Goal: Task Accomplishment & Management: Use online tool/utility

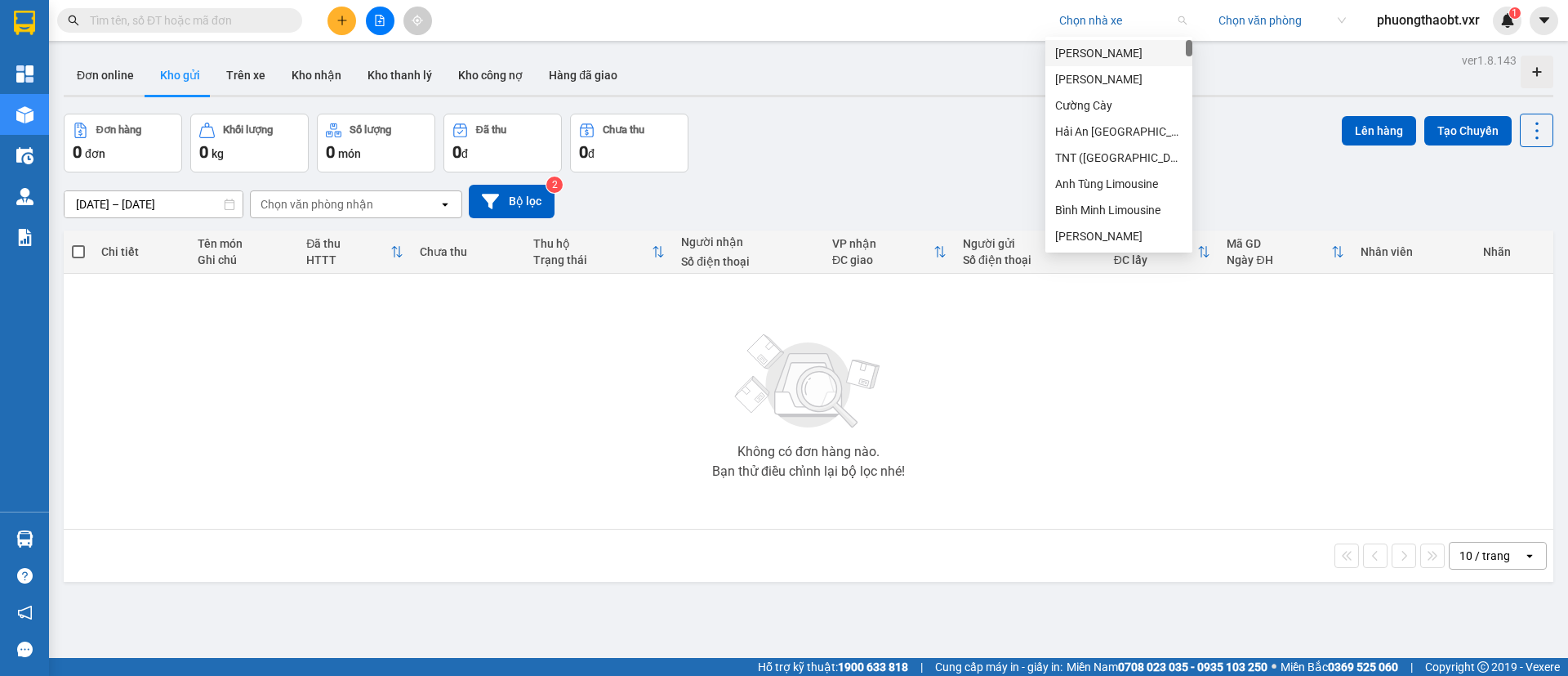
click at [1106, 18] on input "search" at bounding box center [1117, 20] width 116 height 24
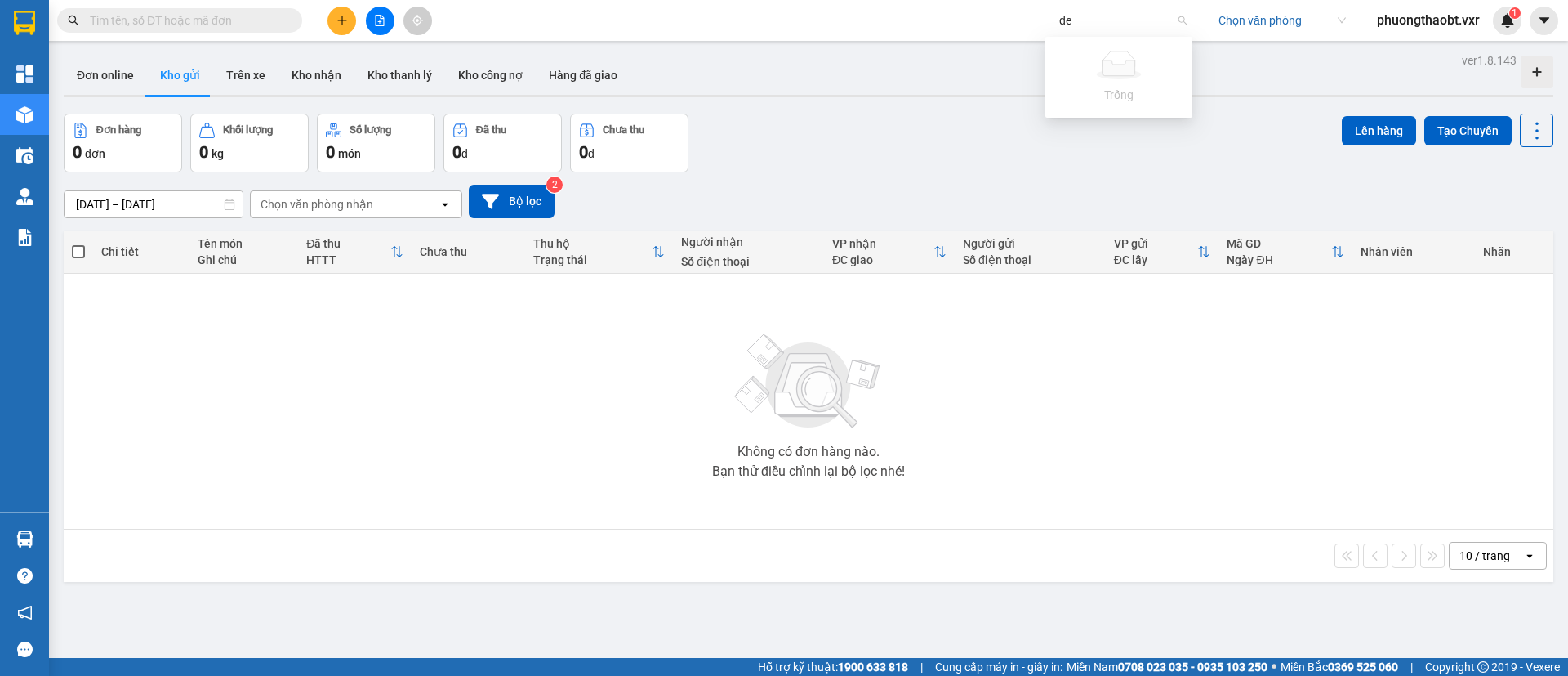
type input "d"
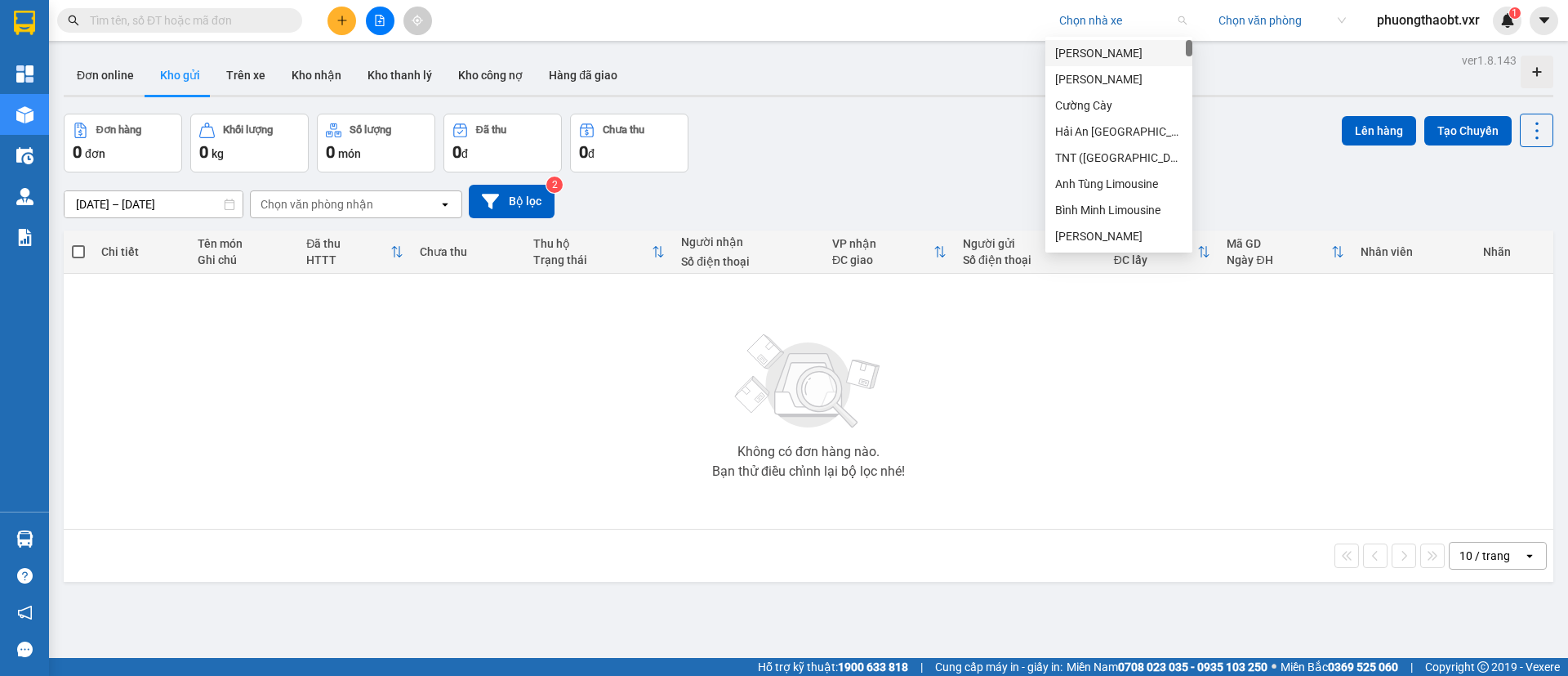
type input "v"
click at [1131, 26] on input "search" at bounding box center [1117, 20] width 116 height 24
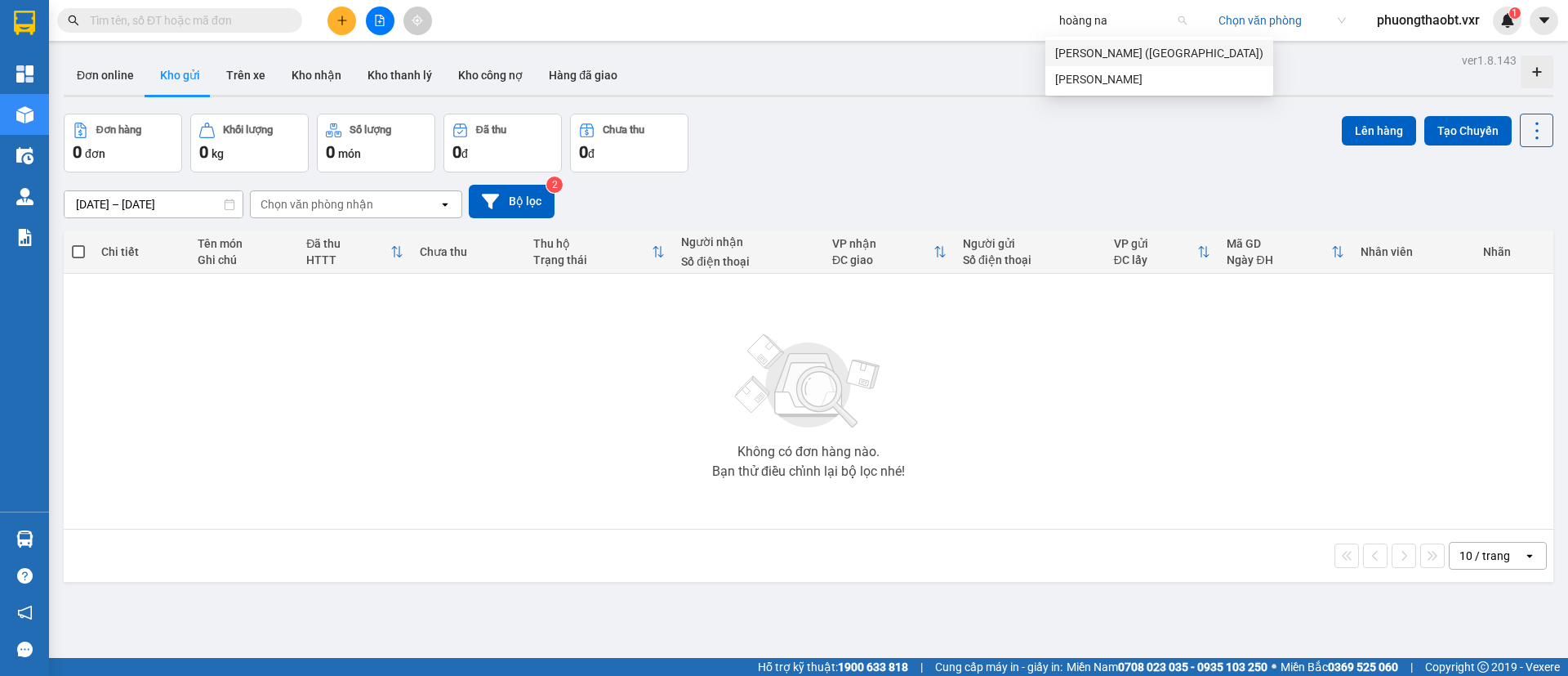
type input "hoàng nam"
click at [1177, 54] on div "Hoàng Nam (Quảng Bình)" at bounding box center [1159, 53] width 208 height 18
click at [1020, 169] on div "Đơn hàng 0 đơn Khối lượng 0 kg Số lượng 0 món Đã thu 0 đ Chưa thu 0 đ Lên hàng …" at bounding box center [808, 142] width 1489 height 59
click at [86, 85] on button "Đơn online" at bounding box center [105, 74] width 83 height 39
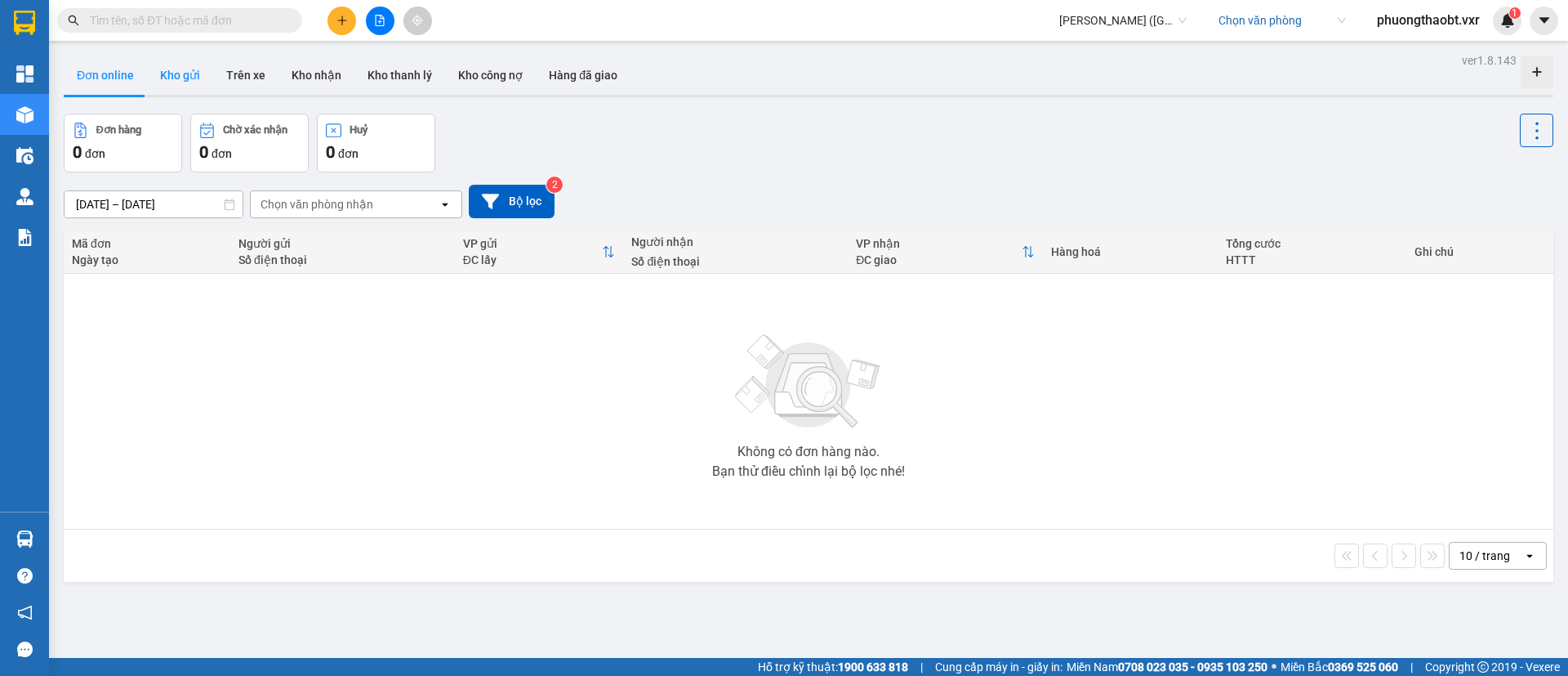
click at [187, 82] on button "Kho gửi" at bounding box center [179, 74] width 66 height 39
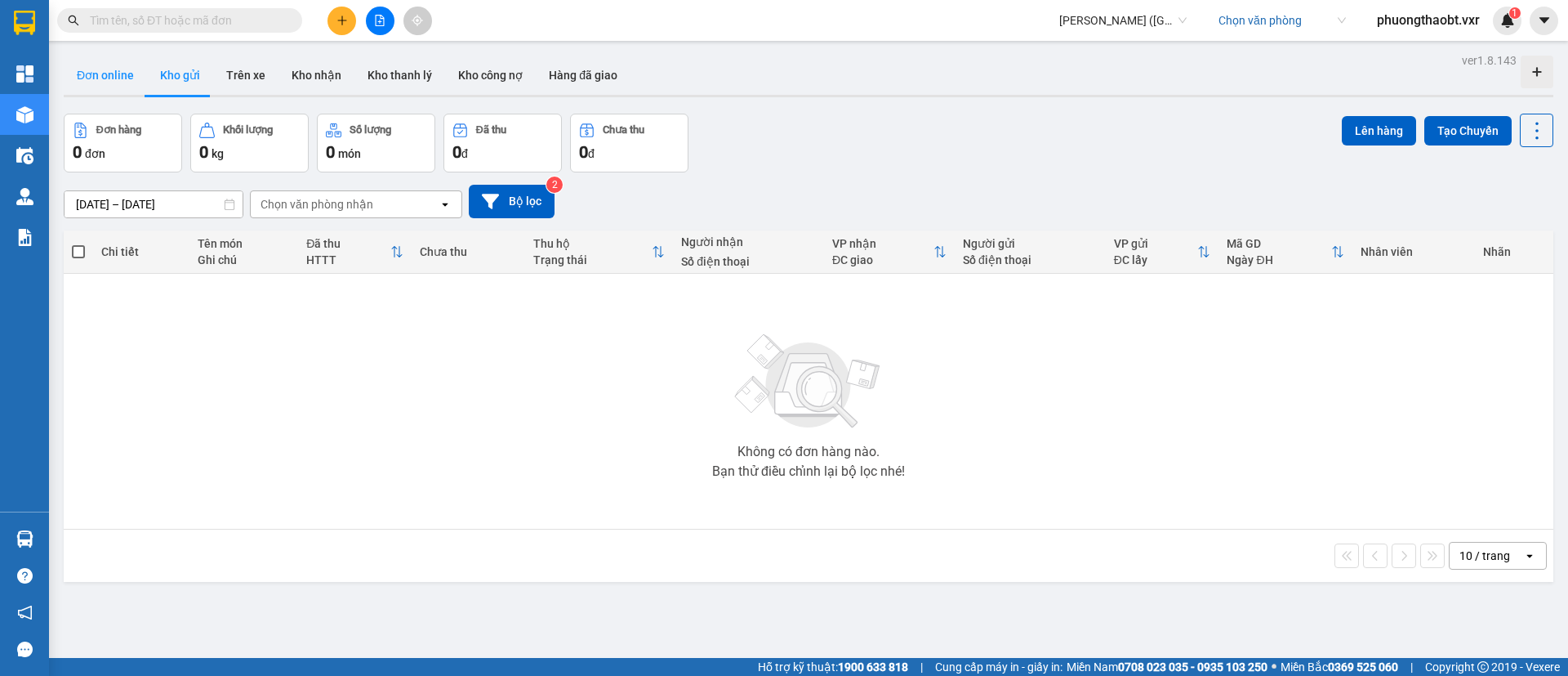
click at [103, 82] on button "Đơn online" at bounding box center [105, 74] width 83 height 39
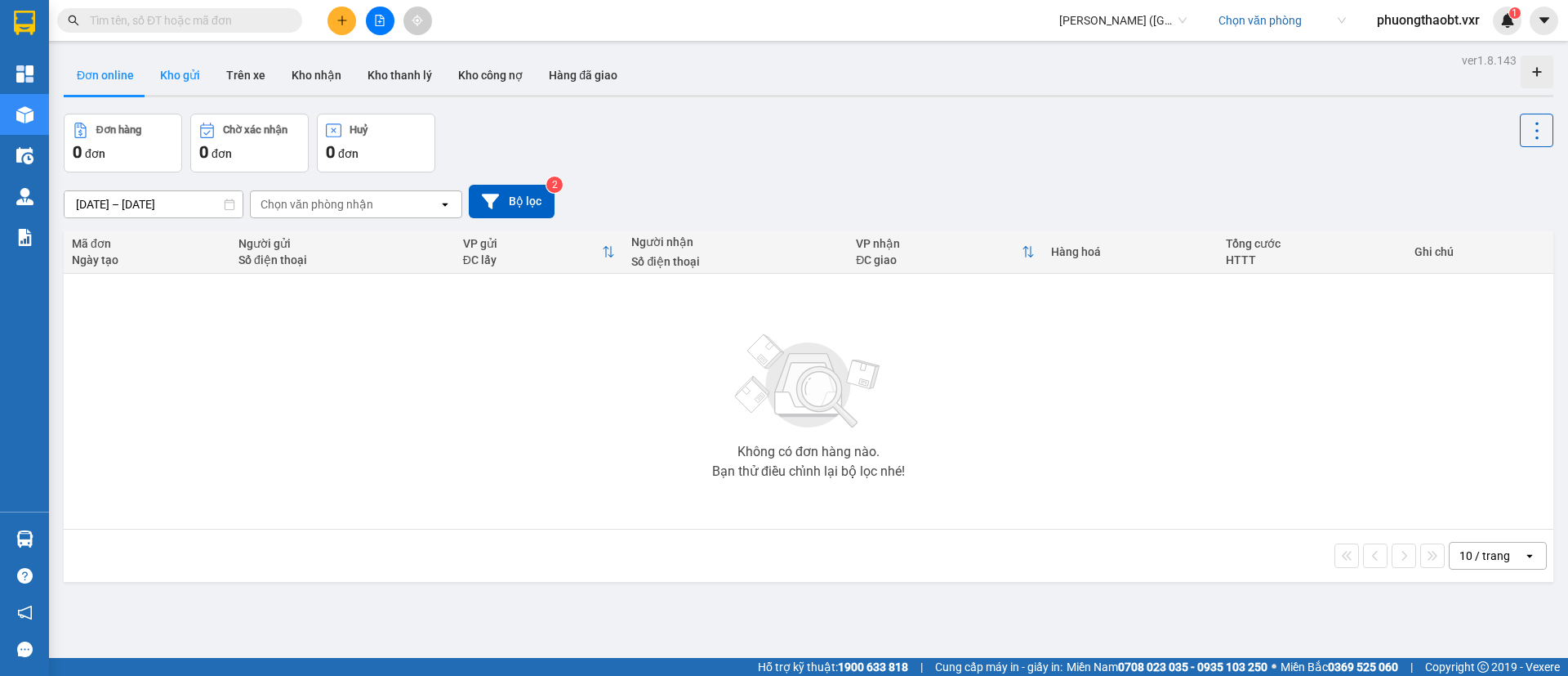
click at [197, 76] on button "Kho gửi" at bounding box center [179, 74] width 66 height 39
type input "[DATE] – [DATE]"
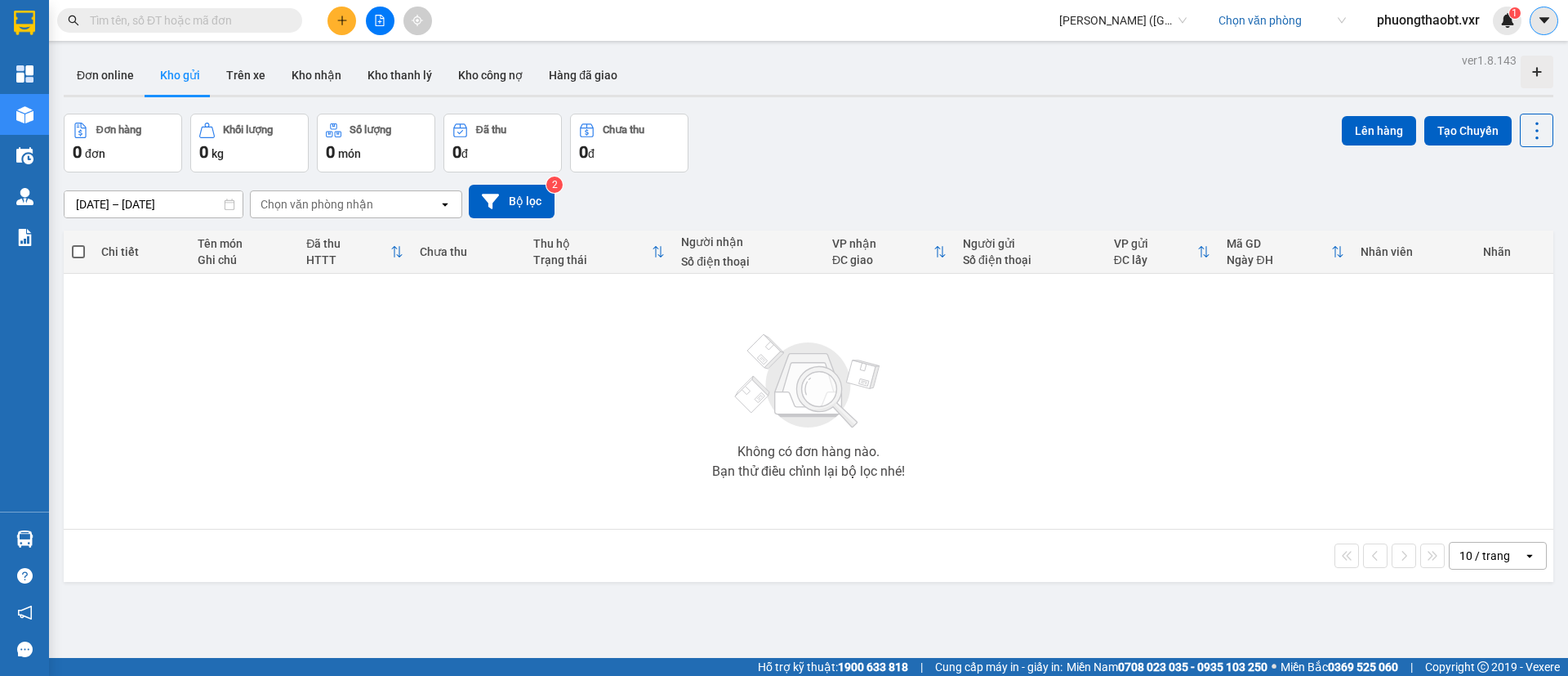
click at [1544, 14] on icon "caret-down" at bounding box center [1544, 20] width 14 height 14
click at [1504, 45] on li "Cấu hình nhà xe" at bounding box center [1486, 61] width 142 height 39
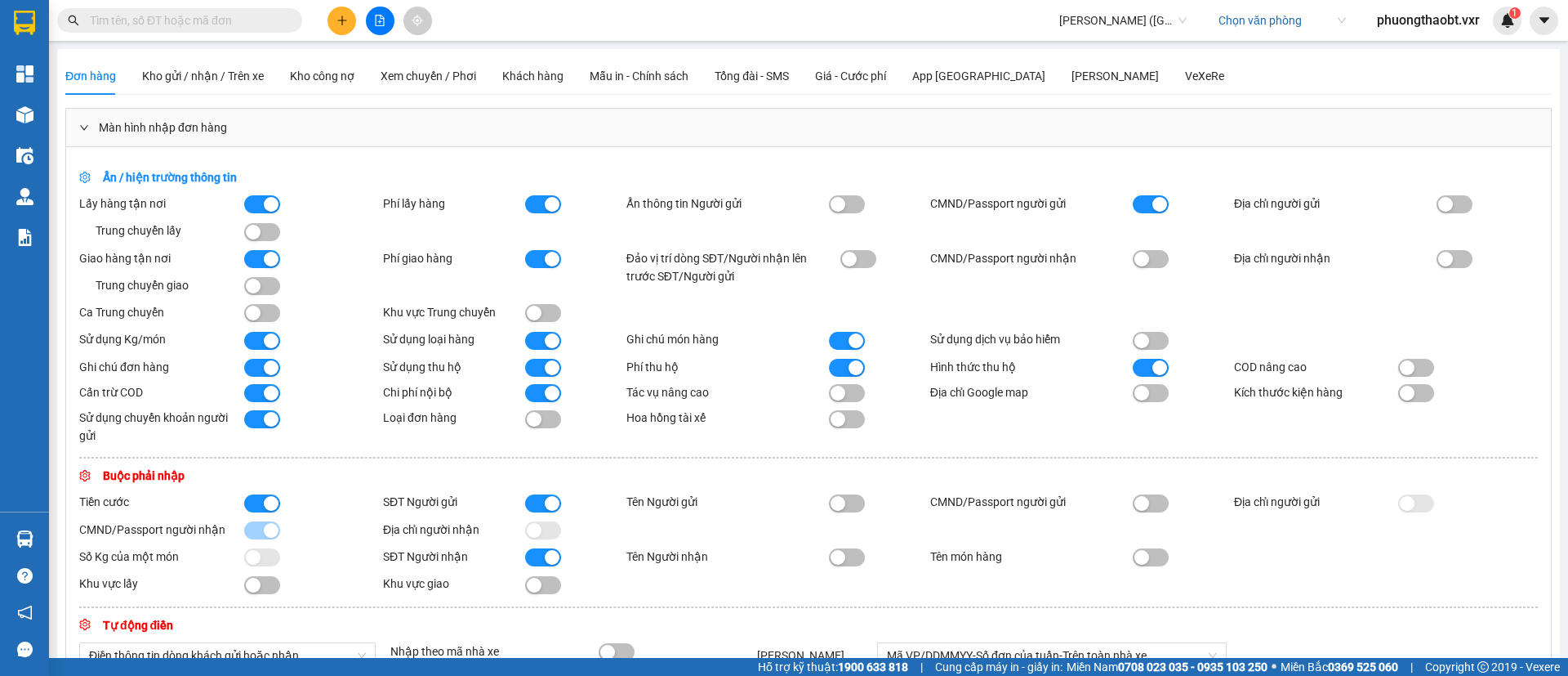
scroll to position [5, 0]
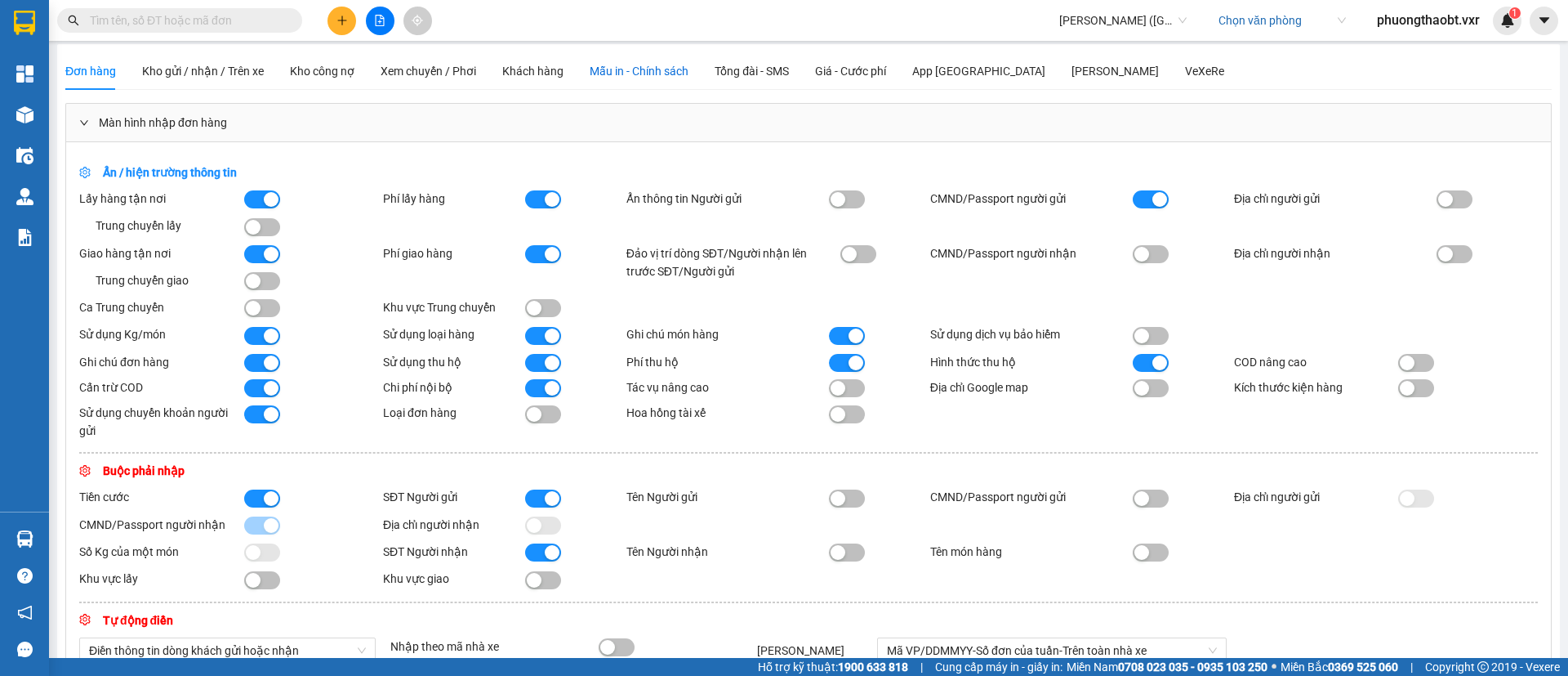
click at [608, 74] on span "Mẫu in - Chính sách" at bounding box center [639, 71] width 99 height 13
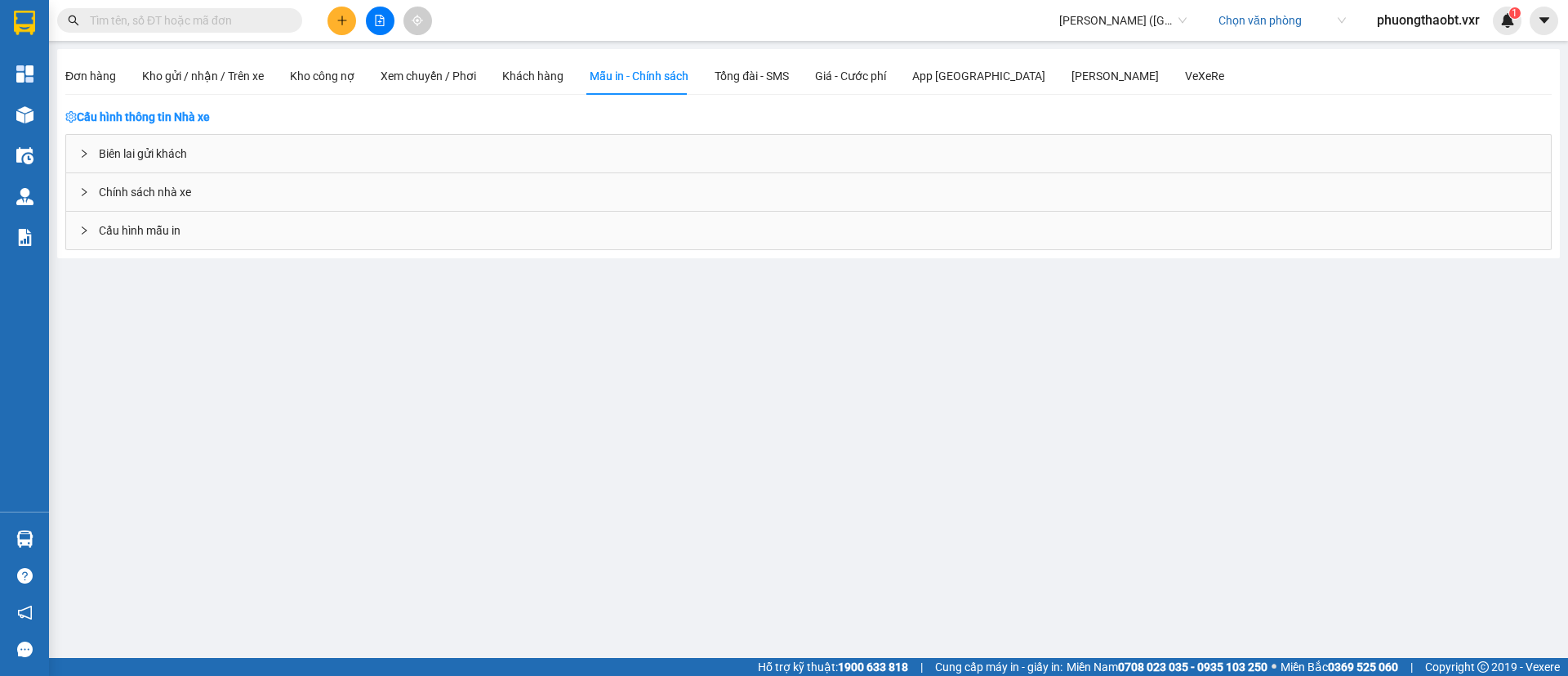
click at [146, 221] on span "Cấu hình mẫu in" at bounding box center [139, 230] width 82 height 18
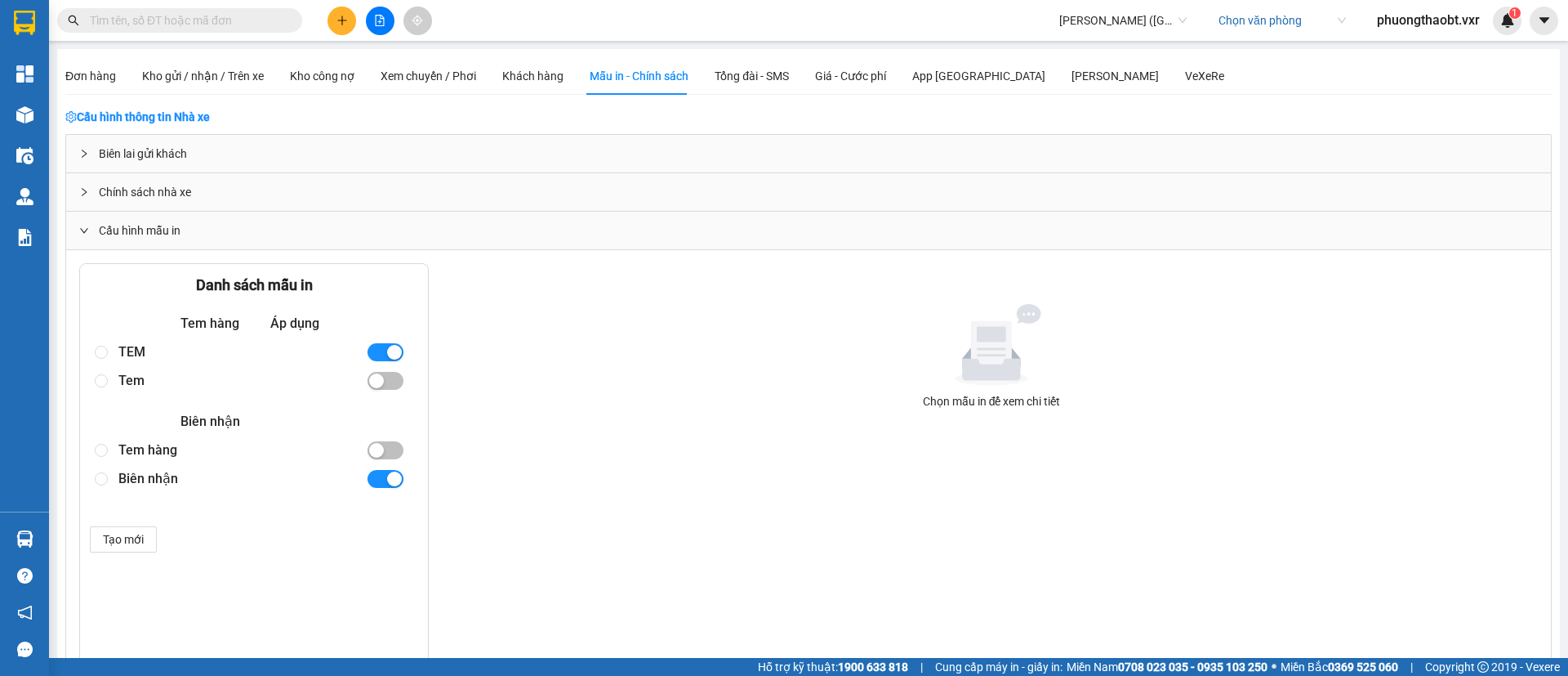
click at [131, 377] on div "Tem" at bounding box center [236, 381] width 235 height 29
radio input "true"
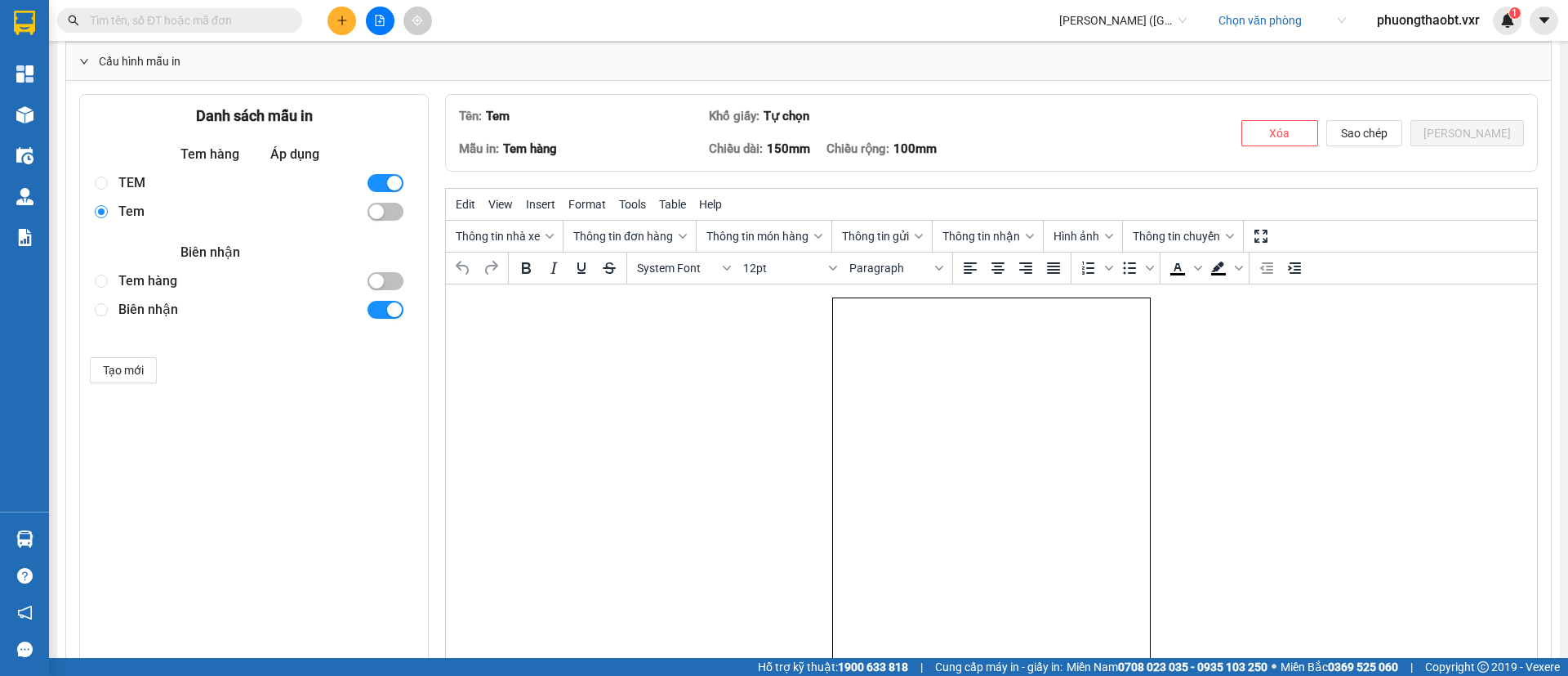
scroll to position [169, 0]
click at [123, 179] on div "TEM" at bounding box center [236, 183] width 235 height 29
radio input "true"
radio input "false"
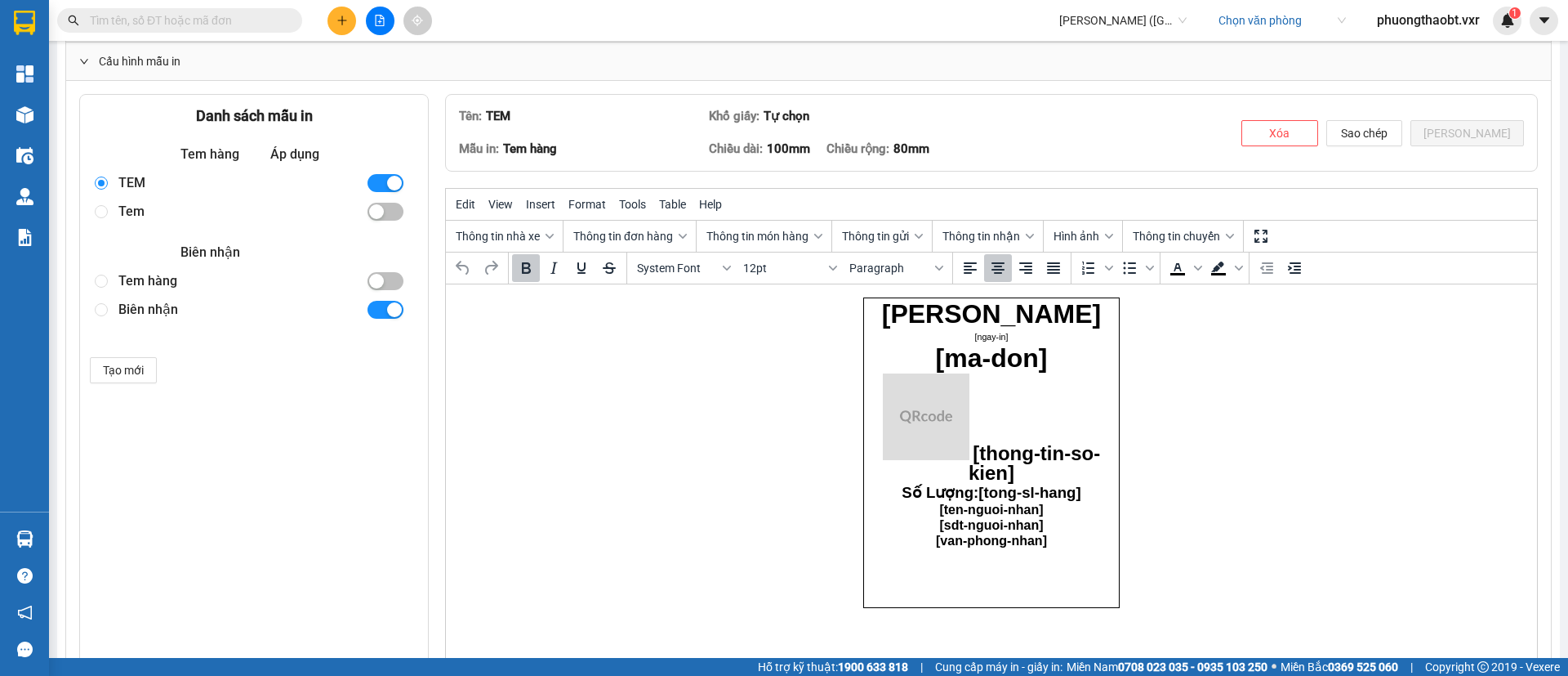
click at [1063, 554] on body "HOÀNG NAM [ngay-in] [ma-don] [thong-tin-so-kien] Số Lượng: [tong-sl-hang] [ten-…" at bounding box center [991, 452] width 256 height 311
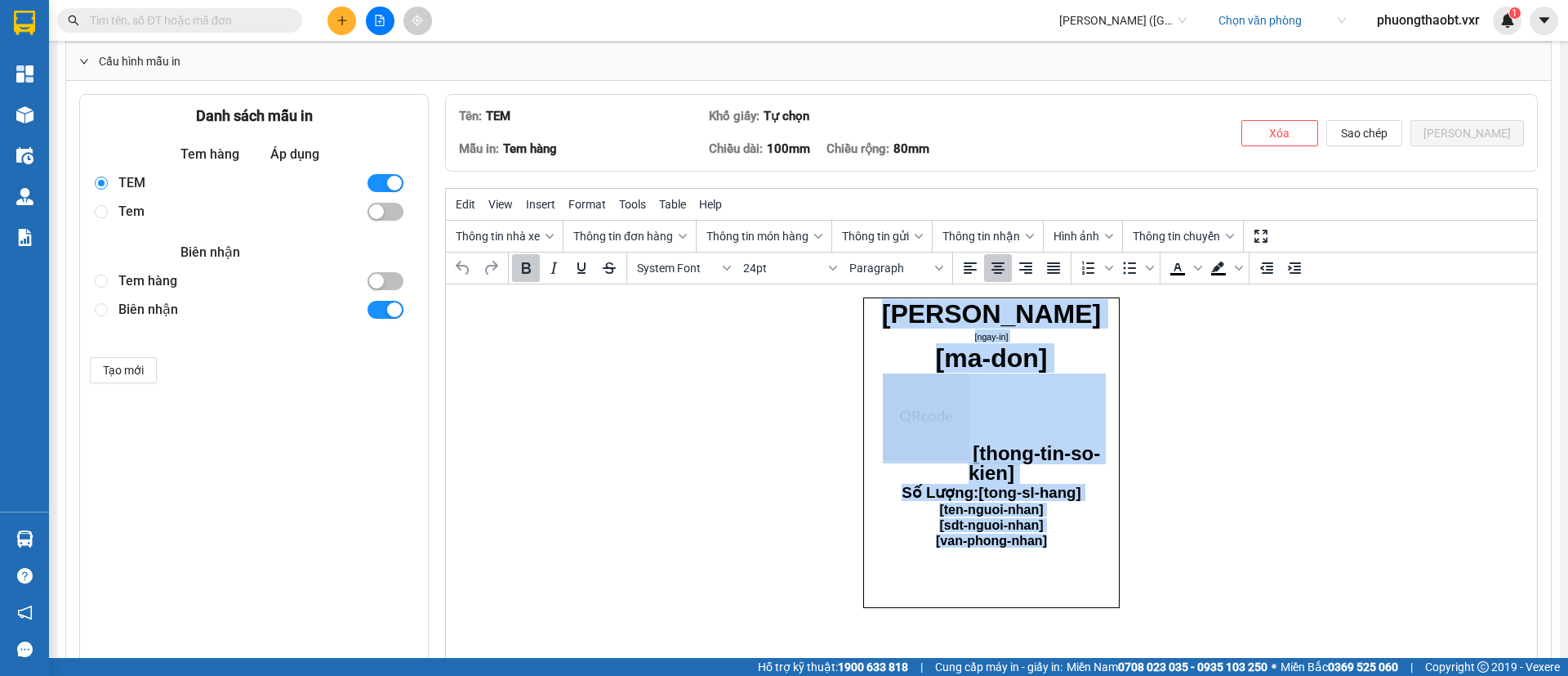
copy body "HOÀNG NAM [ngay-in] [ma-don] [thong-tin-so-kien] Số Lượng: [tong-sl-hang] [ten-…"
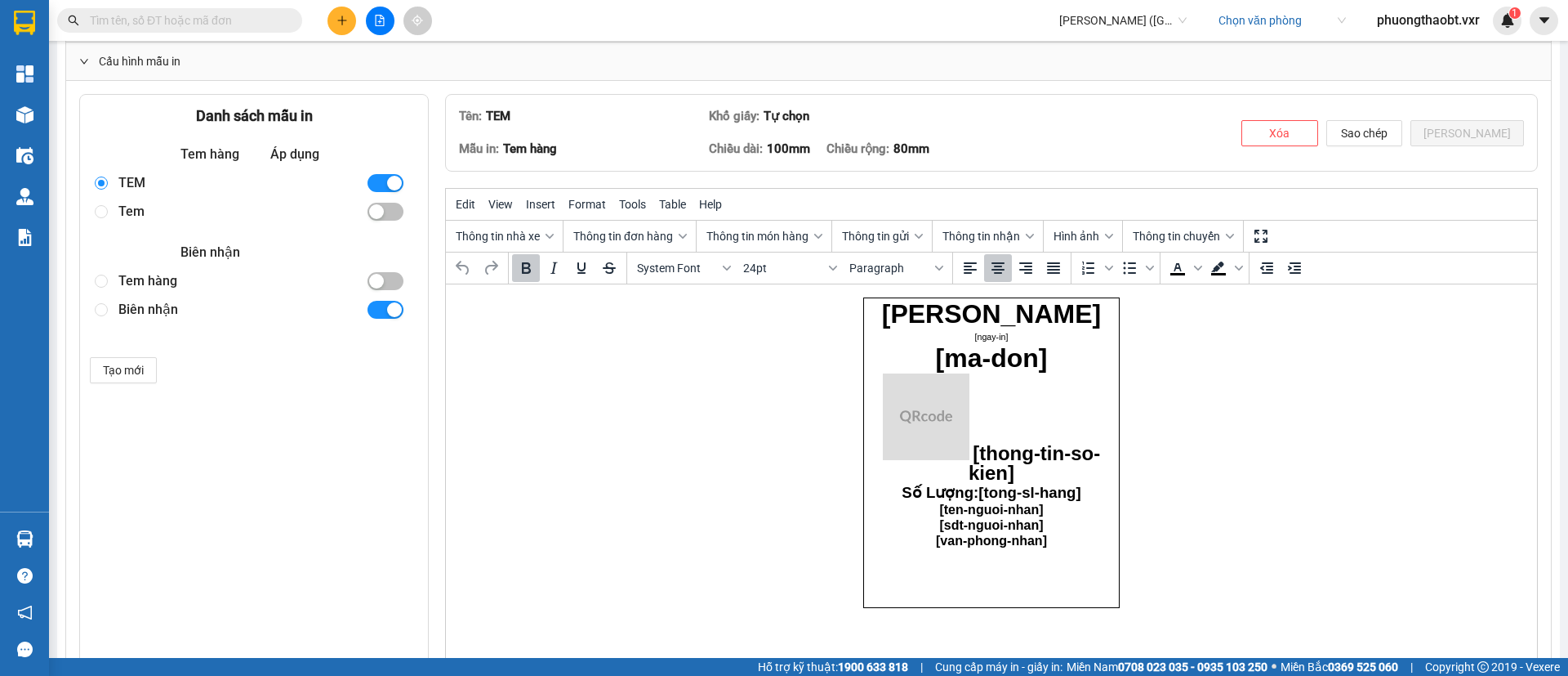
click at [1450, 440] on html "HOÀNG NAM [ngay-in] [ma-don] [thong-tin-so-kien] Số Lượng: [tong-sl-hang] [ten-…" at bounding box center [991, 452] width 1091 height 336
click at [1265, 422] on html "HOÀNG NAM [ngay-in] [ma-don] [thong-tin-so-kien] Số Lượng: [tong-sl-hang] [ten-…" at bounding box center [991, 452] width 1091 height 336
click at [908, 420] on img "Rich Text Area. Press ALT-0 for help." at bounding box center [926, 417] width 87 height 87
click at [1319, 445] on html "HOÀNG NAM [ngay-in] [ma-don] [thong-tin-so-kien] Số Lượng: [tong-sl-hang] [ten-…" at bounding box center [991, 452] width 1091 height 336
click at [1283, 421] on html "HOÀNG NAM [ngay-in] [ma-don] [thong-tin-so-kien] Số Lượng: [tong-sl-hang] [ten-…" at bounding box center [991, 452] width 1091 height 336
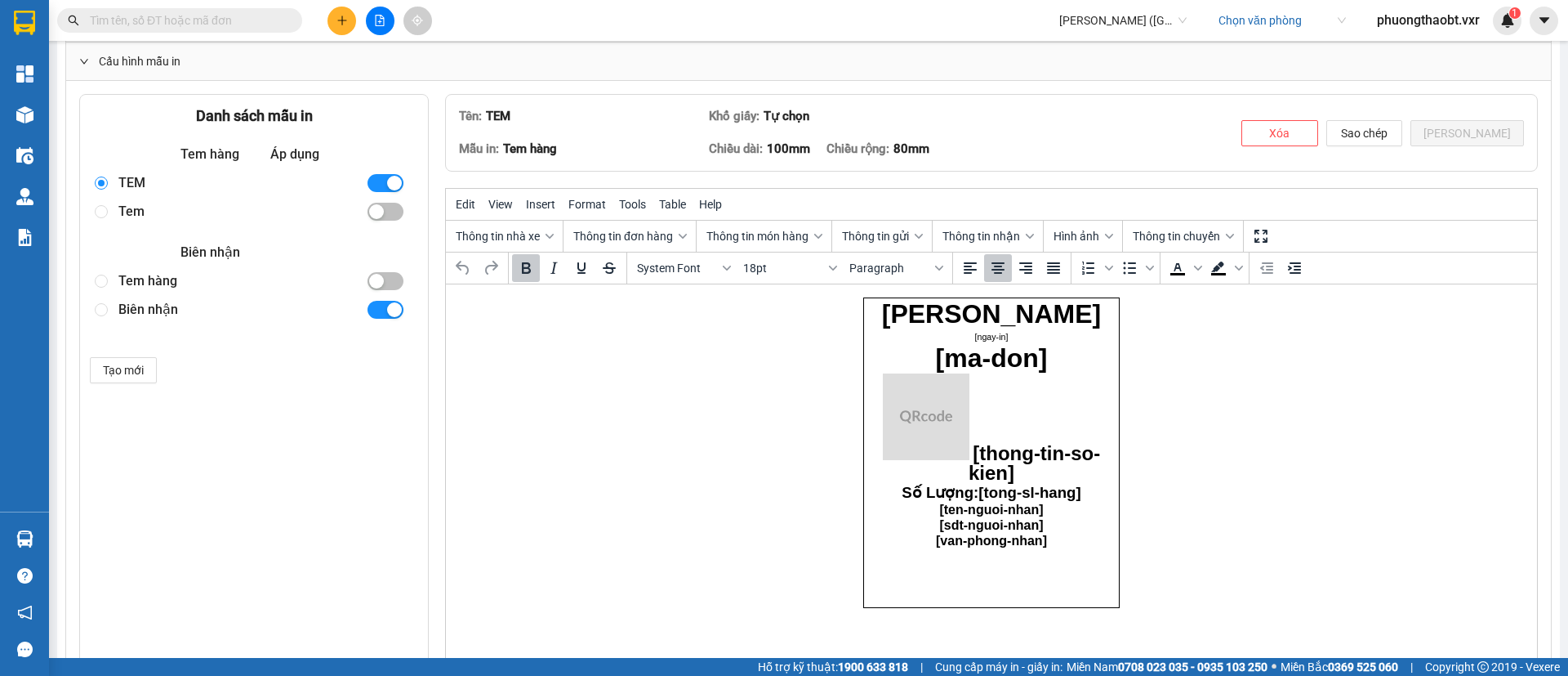
click at [190, 219] on div "Tem" at bounding box center [236, 211] width 235 height 29
radio input "false"
radio input "true"
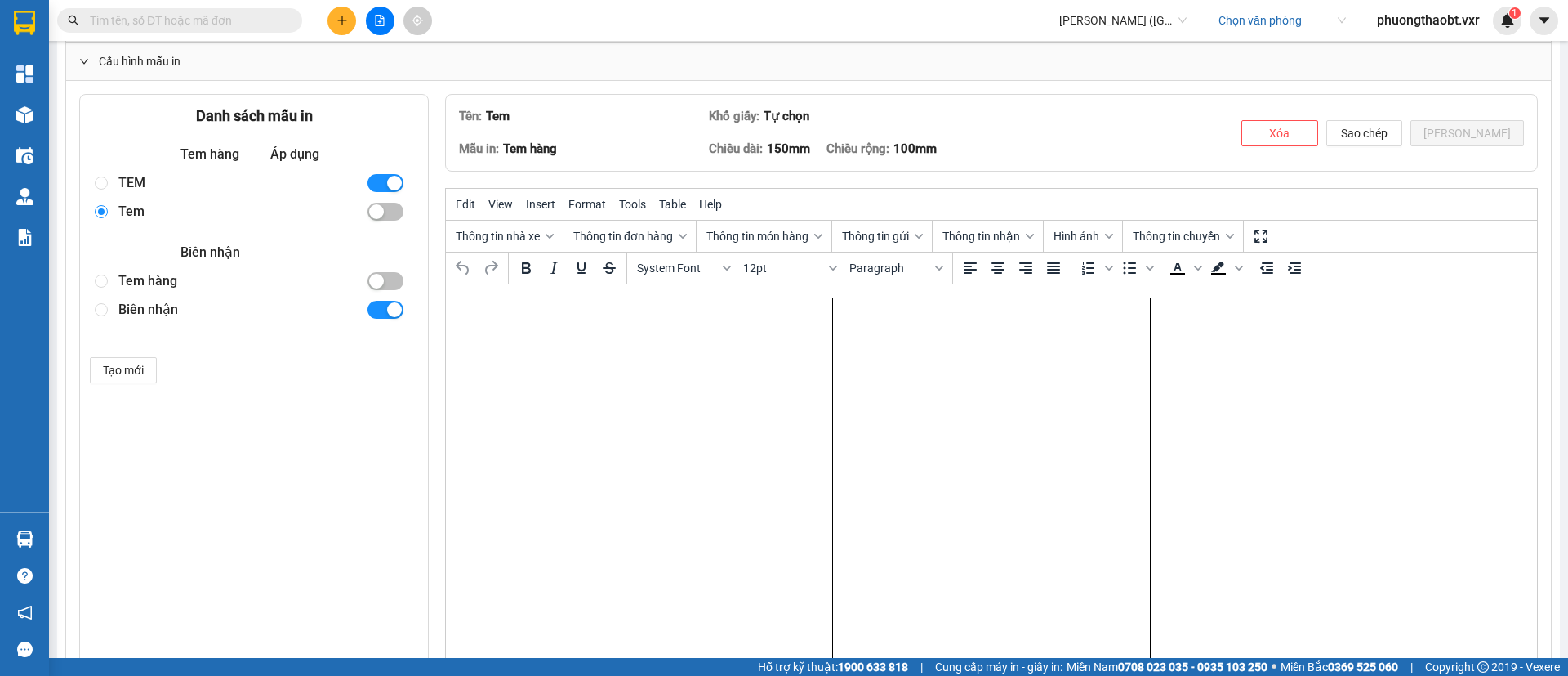
click at [202, 191] on div "TEM" at bounding box center [236, 183] width 235 height 29
radio input "true"
radio input "false"
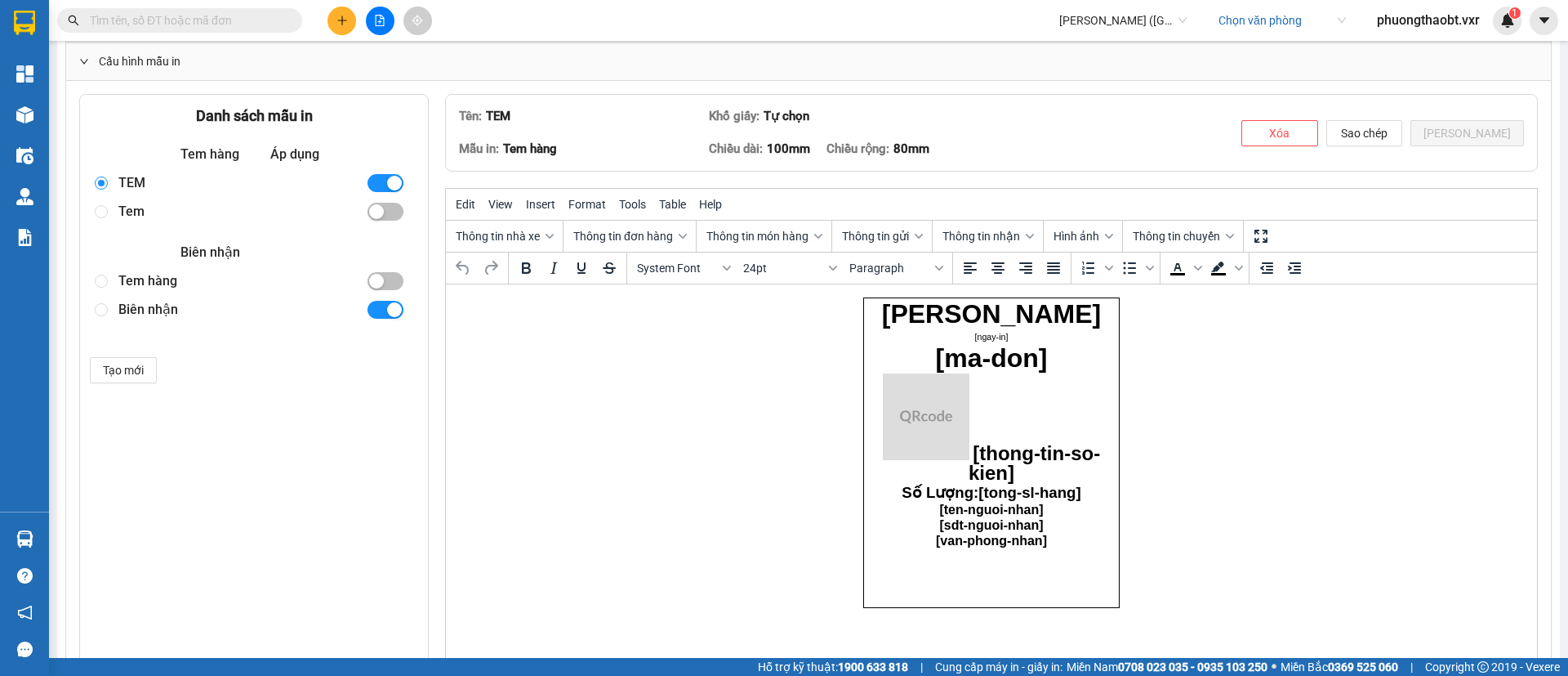
click at [196, 213] on div "Tem" at bounding box center [236, 211] width 235 height 29
radio input "false"
radio input "true"
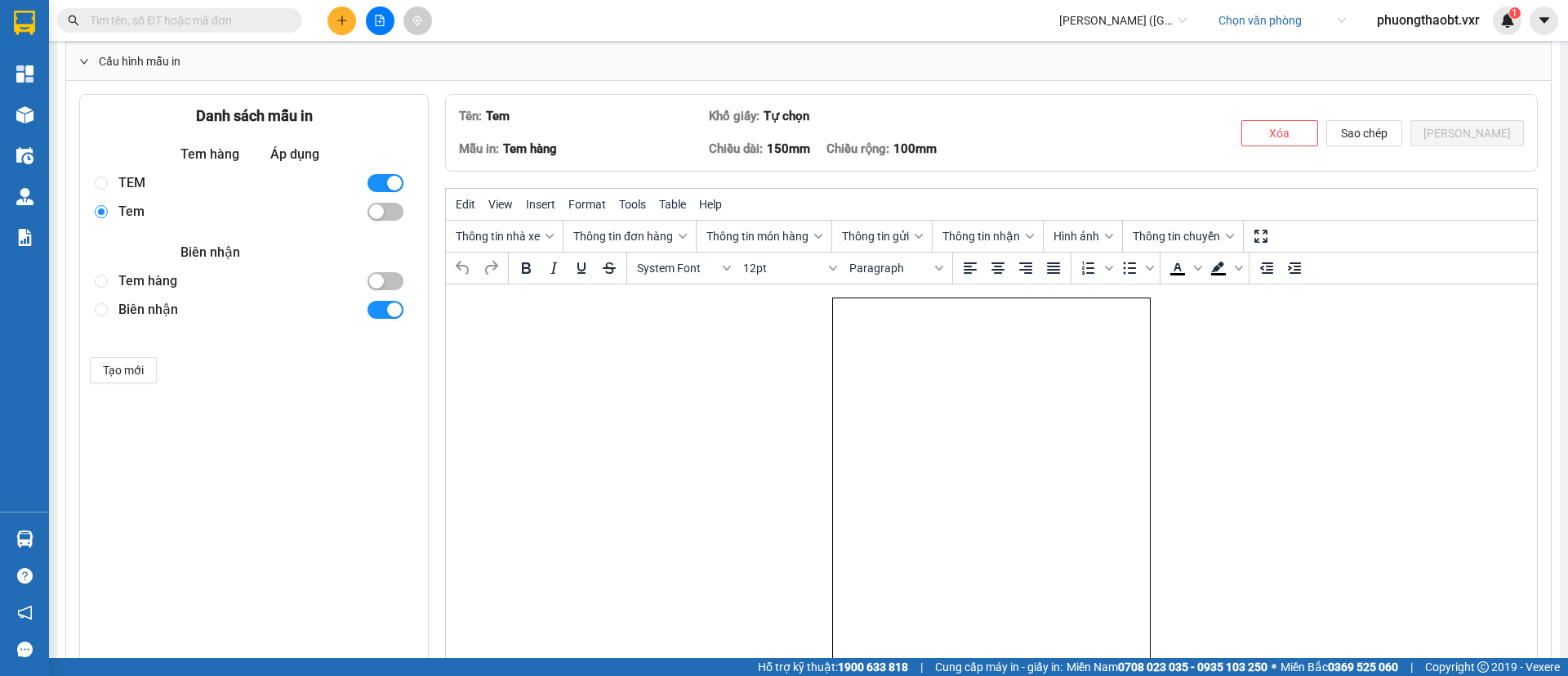
click at [214, 179] on div "TEM" at bounding box center [236, 183] width 235 height 29
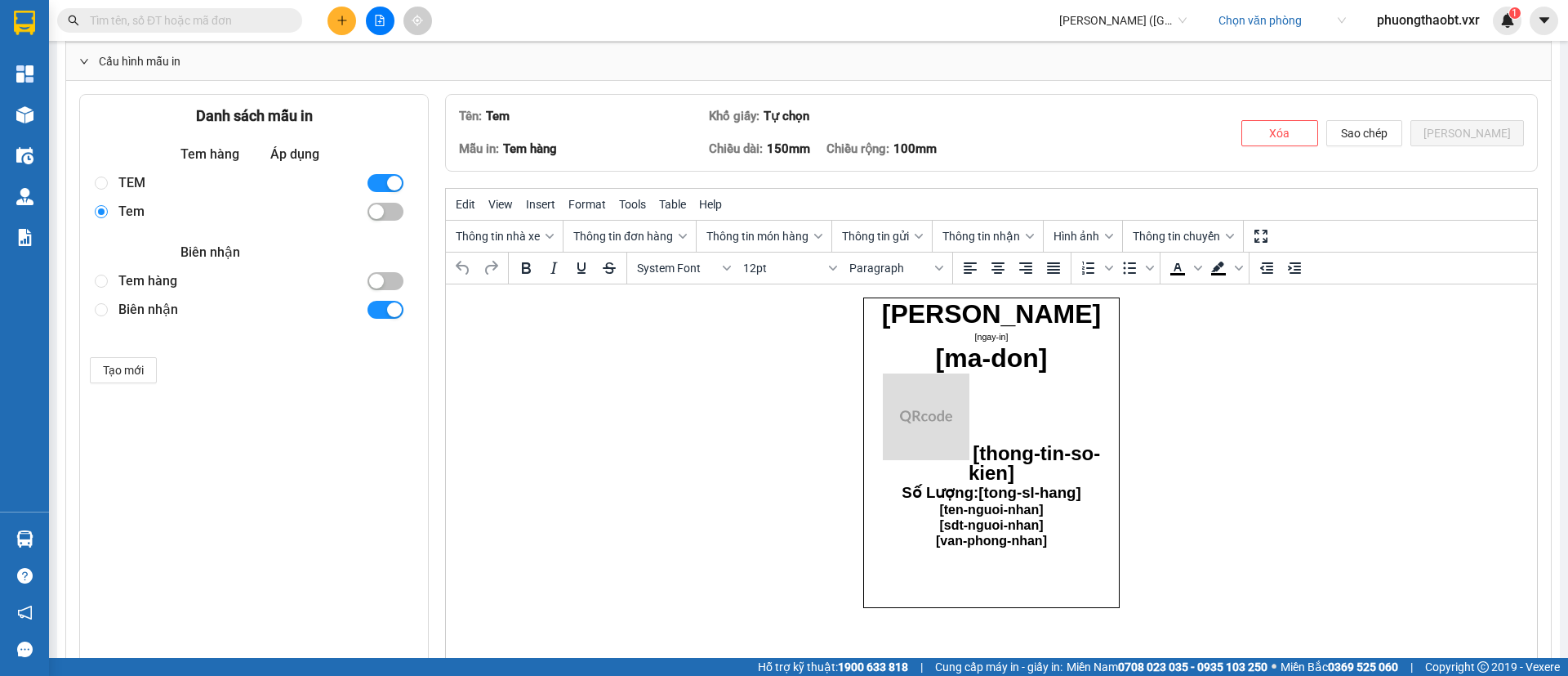
radio input "true"
radio input "false"
click at [1112, 560] on body "HOÀNG NAM [ngay-in] [ma-don] [thong-tin-so-kien] Số Lượng: [tong-sl-hang] [ten-…" at bounding box center [991, 452] width 256 height 311
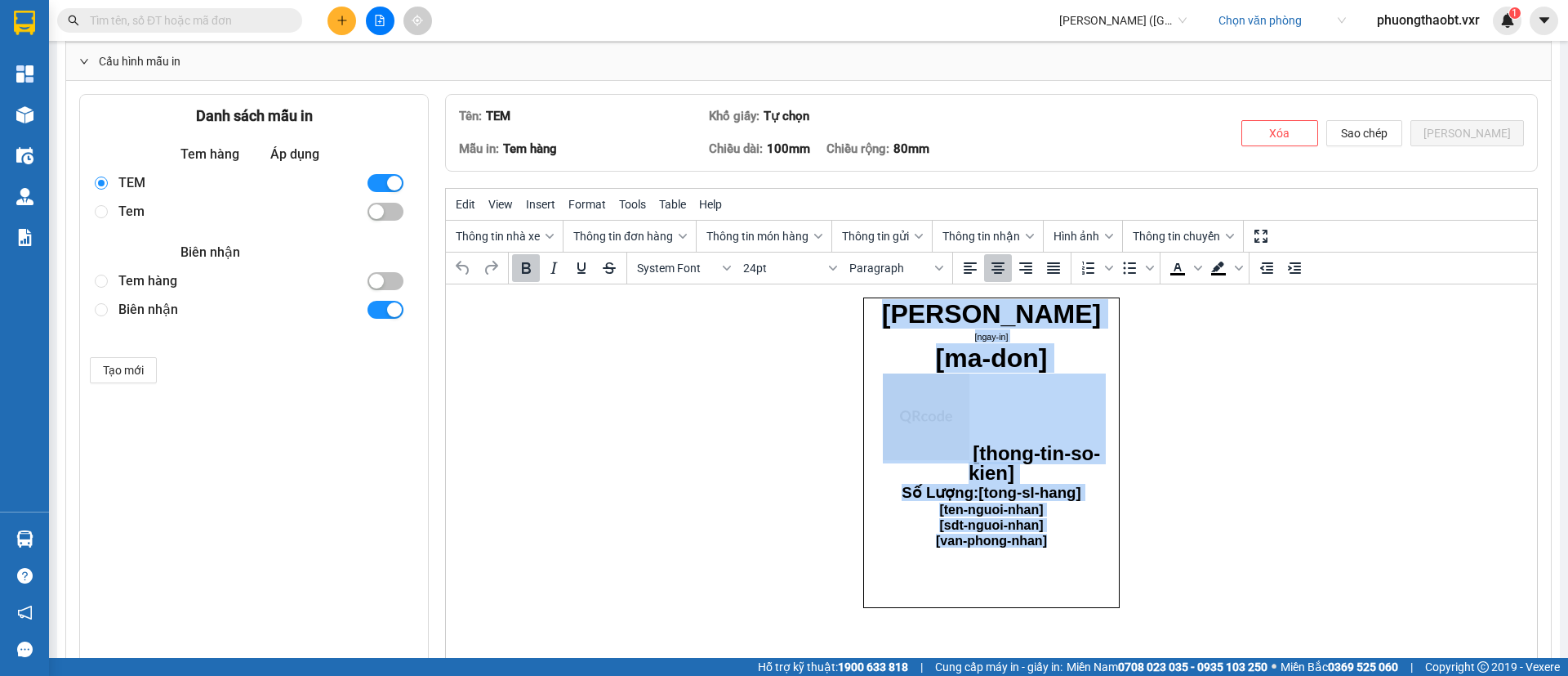
copy body "HOÀNG NAM [ngay-in] [ma-don] [thong-tin-so-kien] Số Lượng: [tong-sl-hang] [ten-…"
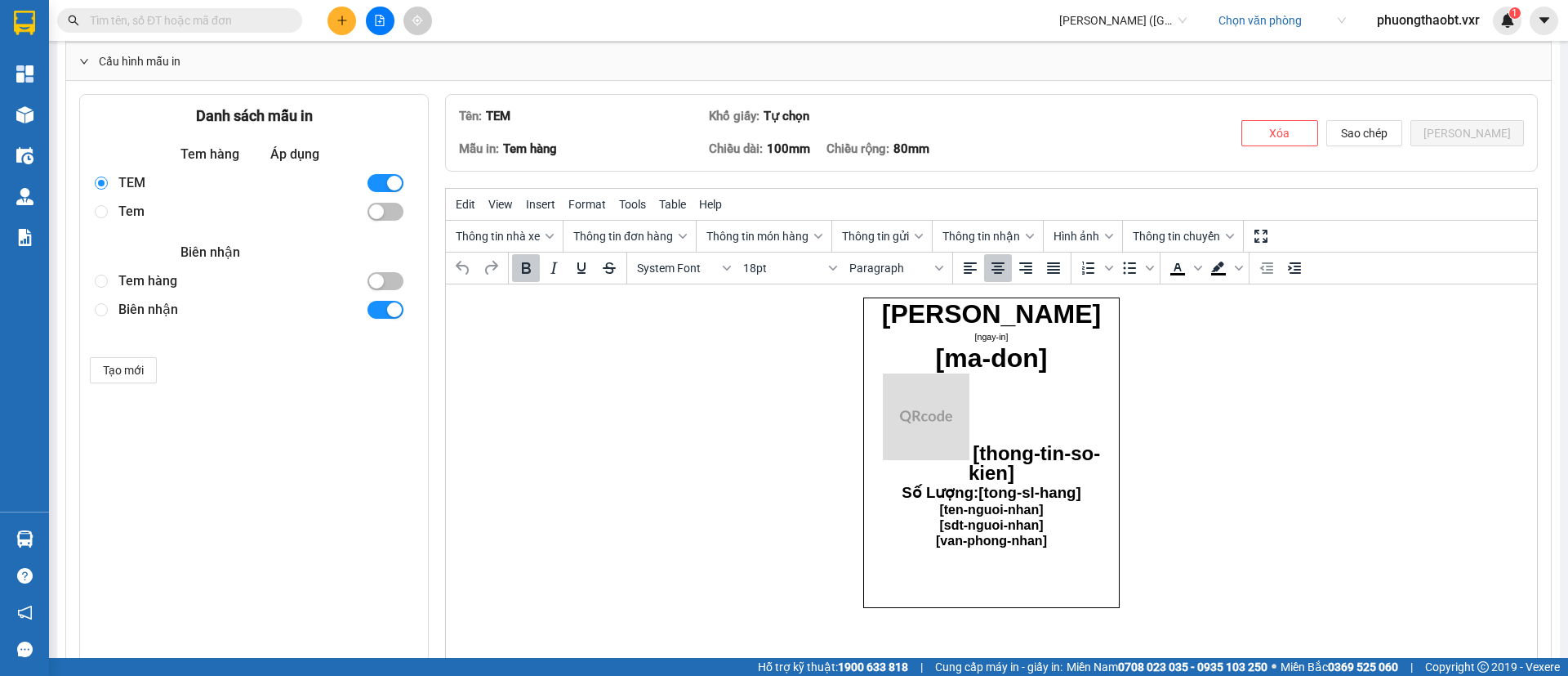
click at [1265, 448] on html "HOÀNG NAM [ngay-in] [ma-don] [thong-tin-so-kien] Số Lượng: [tong-sl-hang] [ten-…" at bounding box center [991, 452] width 1091 height 336
click at [145, 219] on div "Tem" at bounding box center [236, 211] width 235 height 29
radio input "false"
radio input "true"
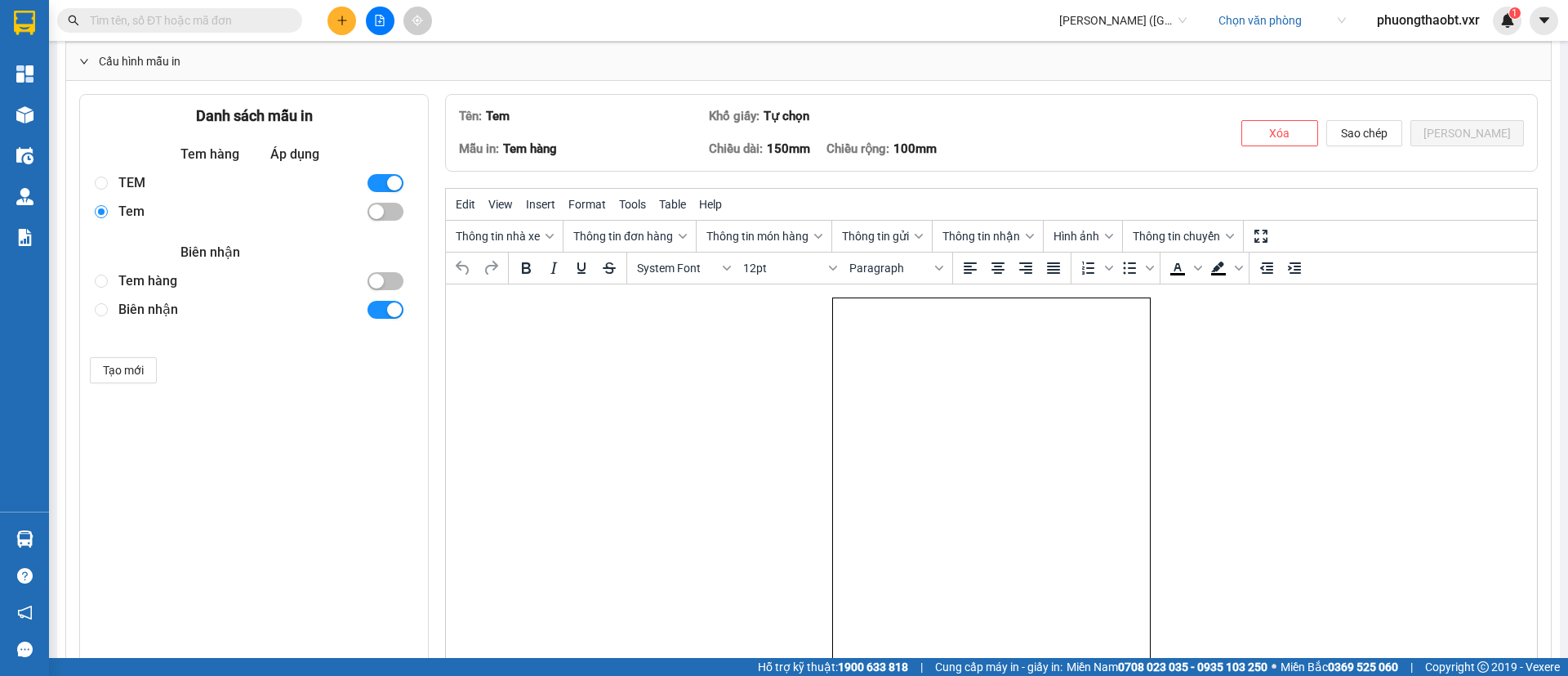
click at [165, 176] on div "TEM" at bounding box center [236, 183] width 235 height 29
radio input "true"
radio input "false"
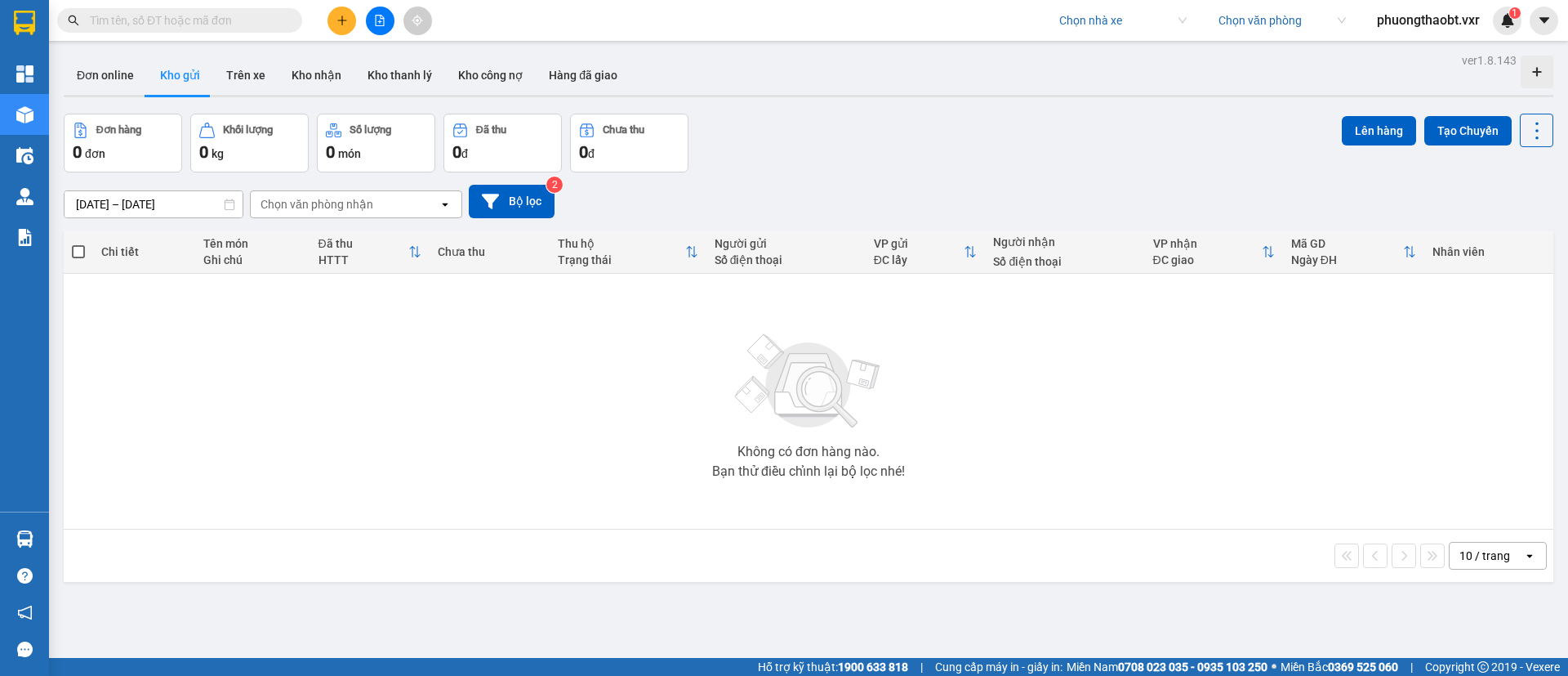
click at [1093, 24] on input "search" at bounding box center [1117, 20] width 116 height 24
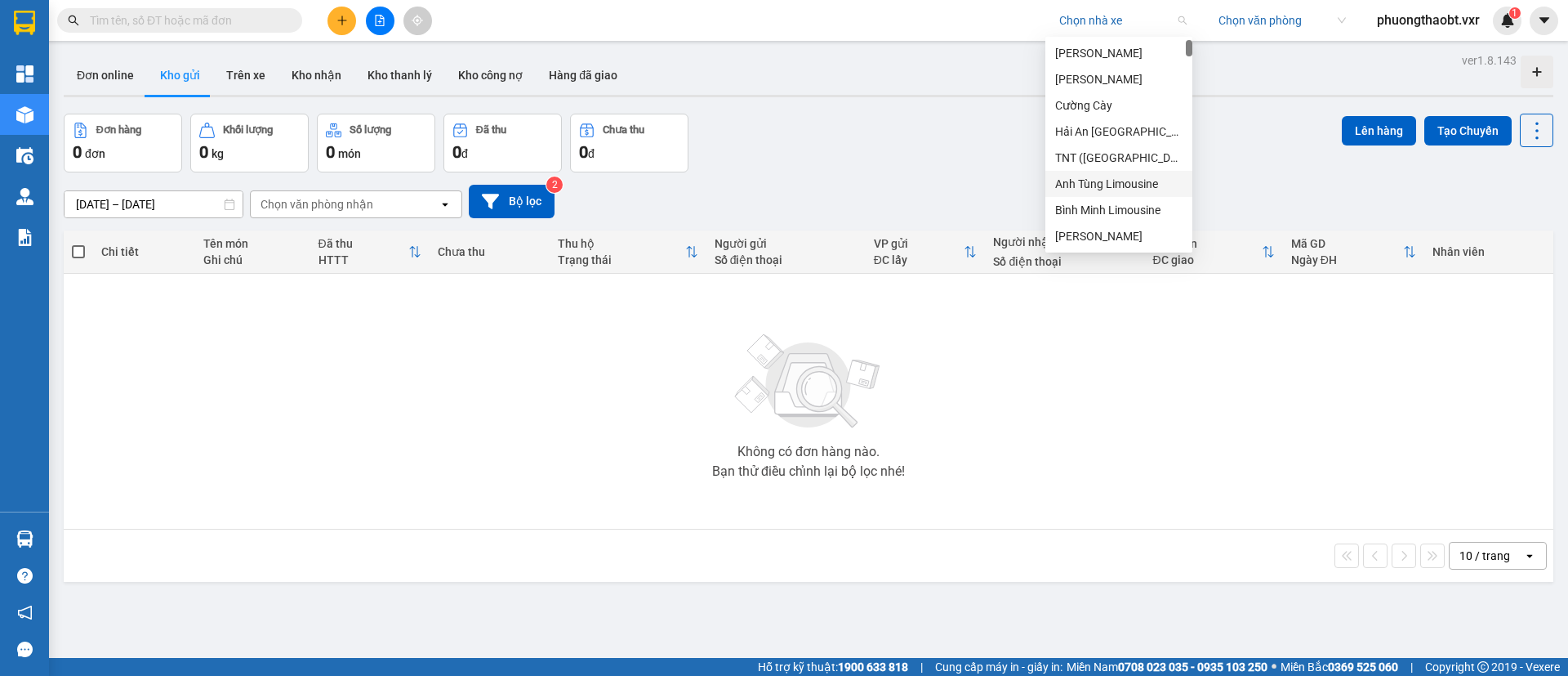
click at [1094, 21] on input "search" at bounding box center [1117, 20] width 116 height 24
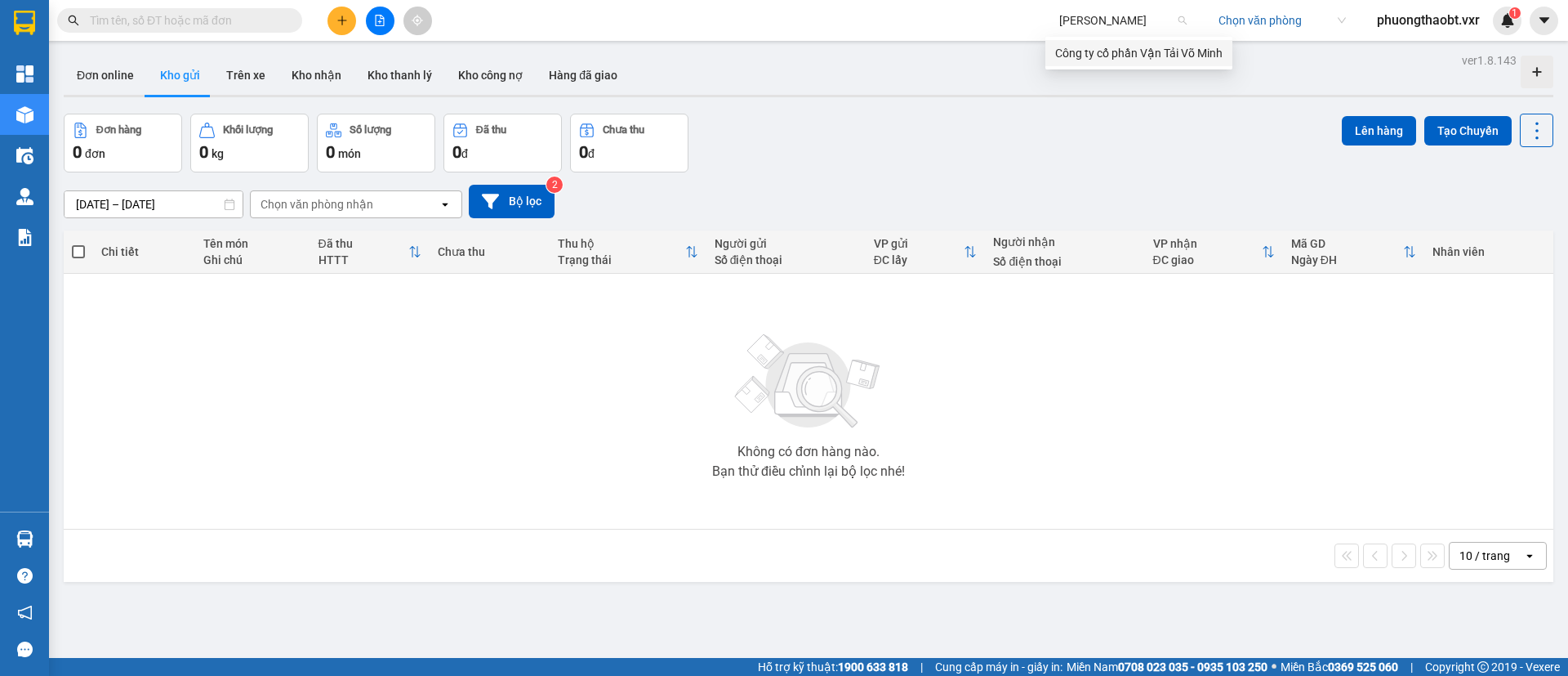
type input "[PERSON_NAME]"
click at [1117, 54] on div "Công ty cổ phần Vận Tải Võ Minh" at bounding box center [1139, 53] width 168 height 18
click at [1538, 25] on icon "caret-down" at bounding box center [1544, 20] width 14 height 14
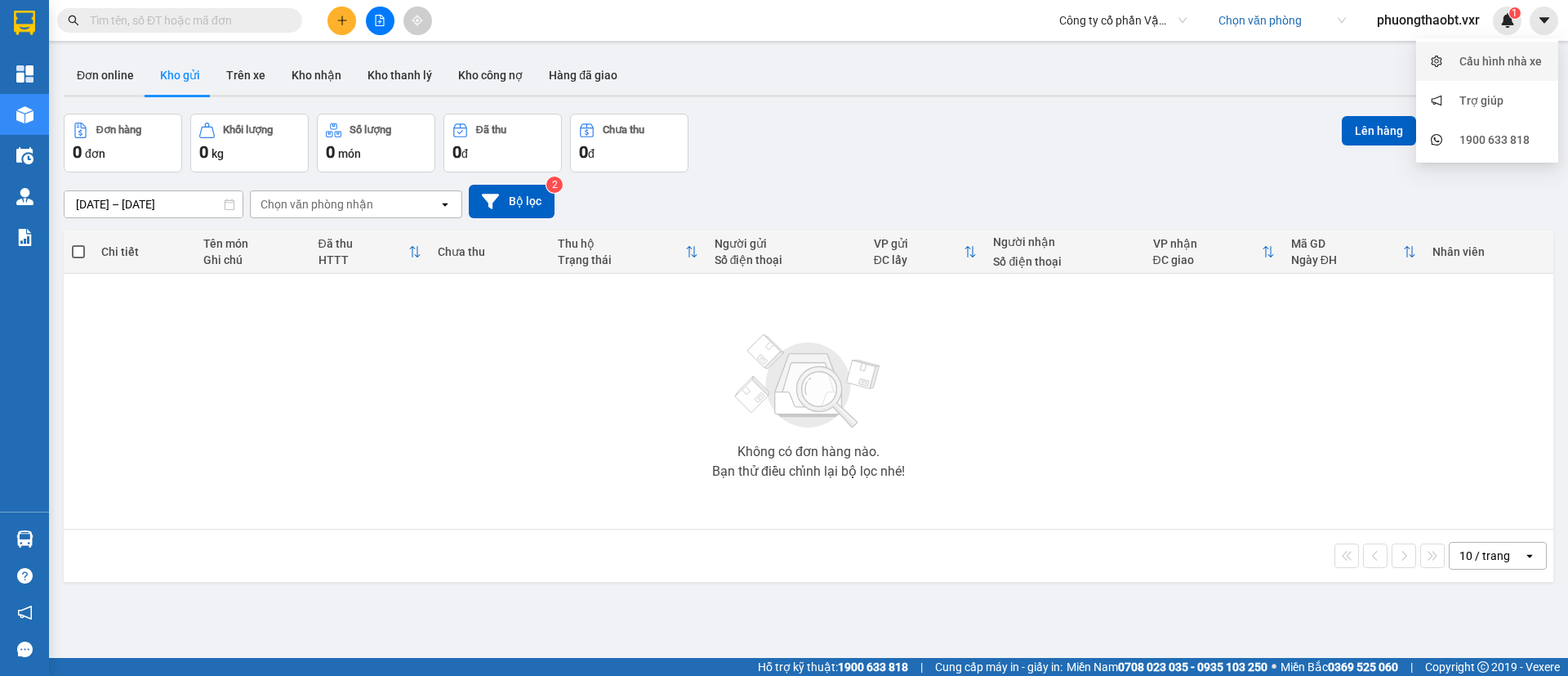
click at [1515, 55] on div "Cấu hình nhà xe" at bounding box center [1500, 62] width 82 height 18
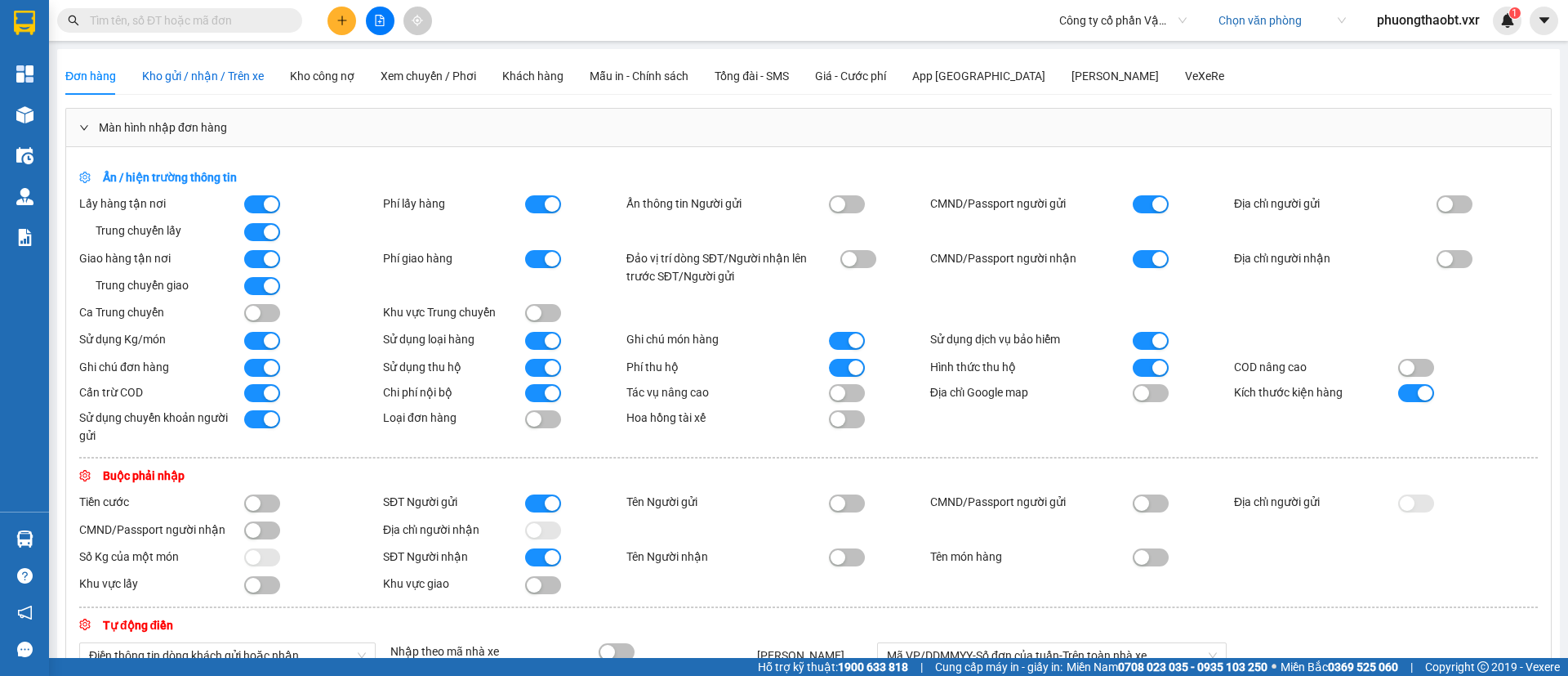
click at [233, 82] on span "Kho gửi / nhận / Trên xe" at bounding box center [203, 76] width 121 height 13
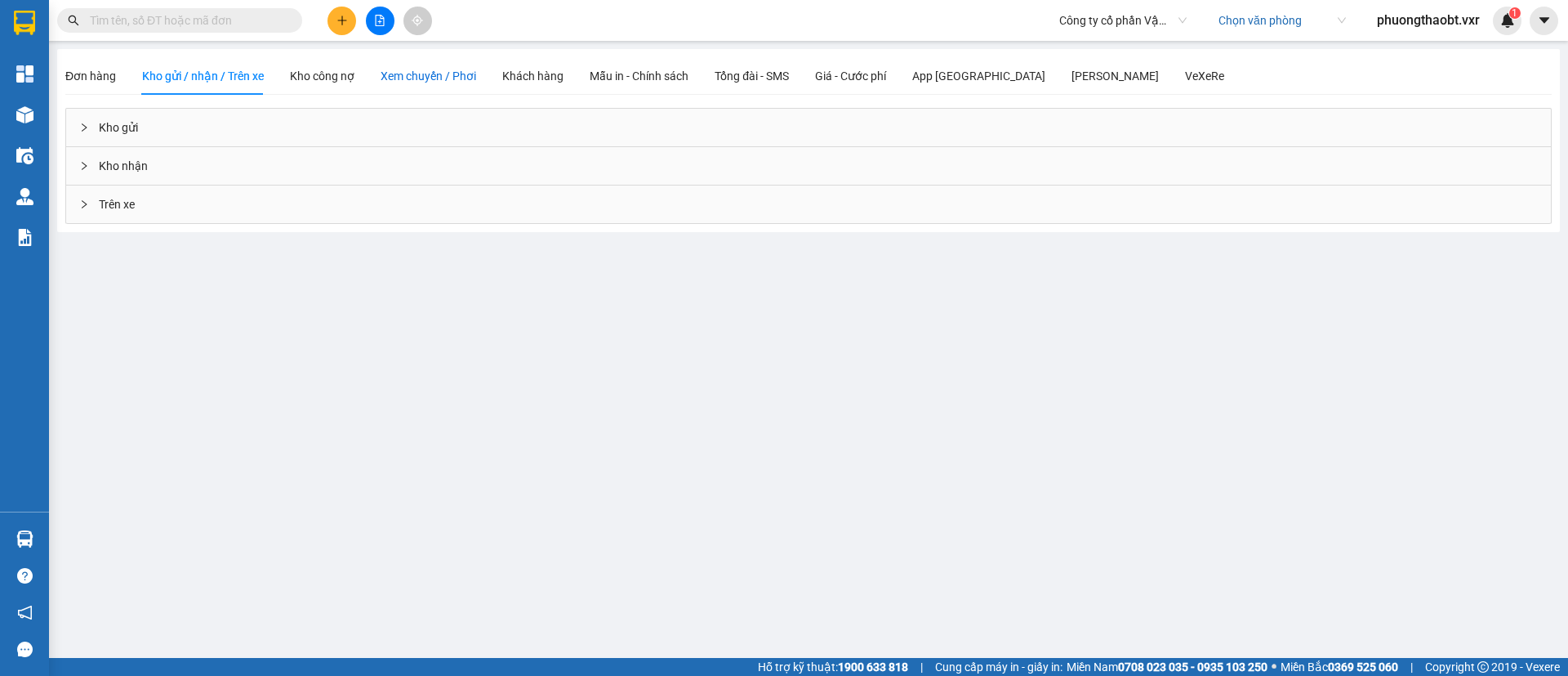
click at [420, 77] on span "Xem chuyến / Phơi" at bounding box center [428, 76] width 95 height 13
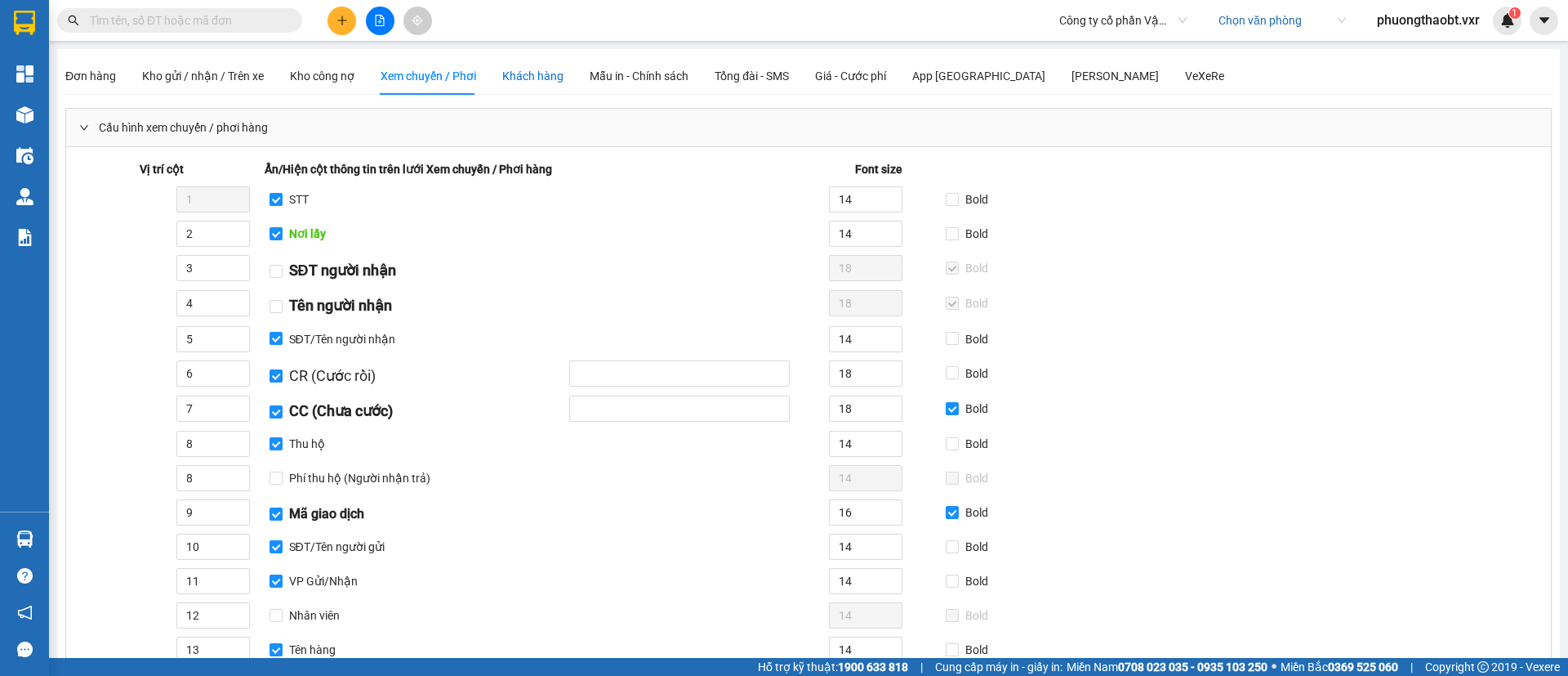
click at [530, 83] on div "Khách hàng" at bounding box center [533, 76] width 62 height 18
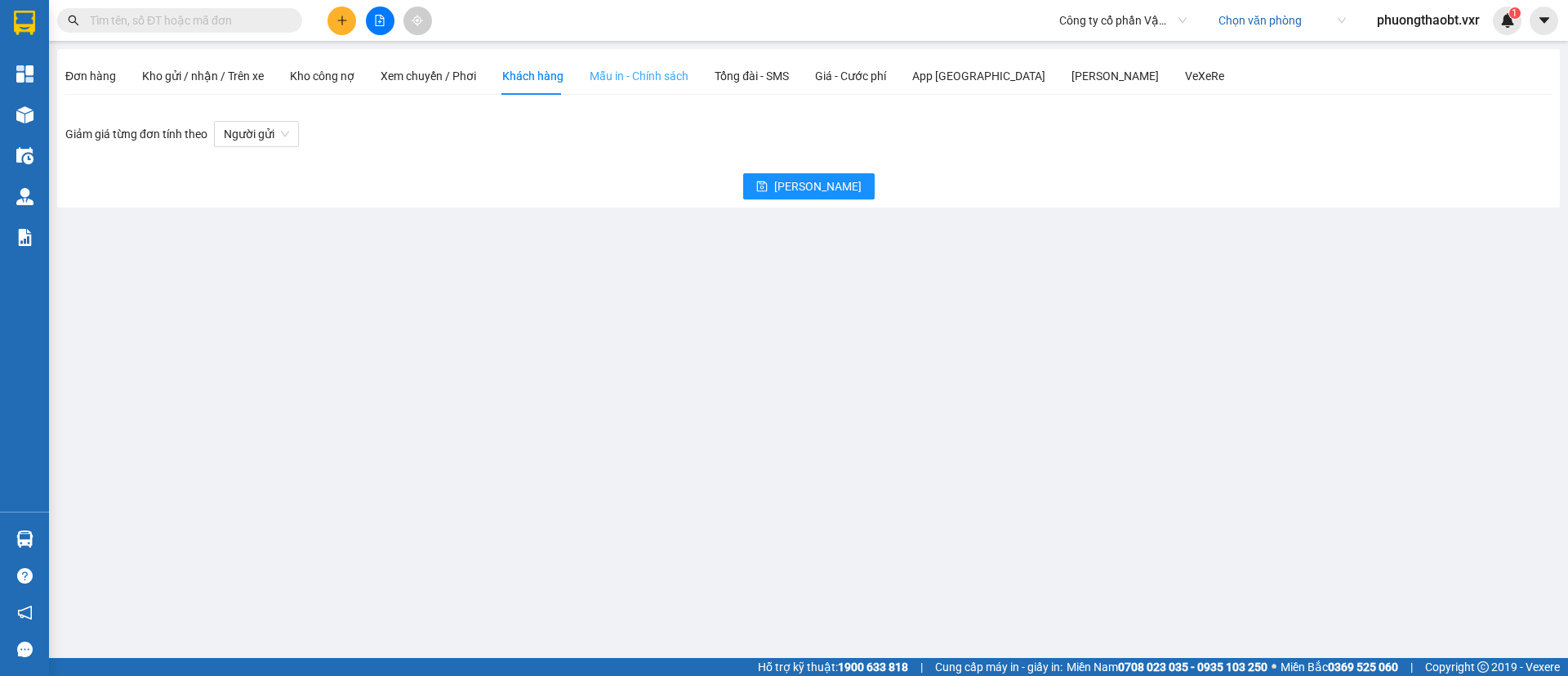
click at [608, 60] on div "Mẫu in - Chính sách" at bounding box center [639, 75] width 99 height 37
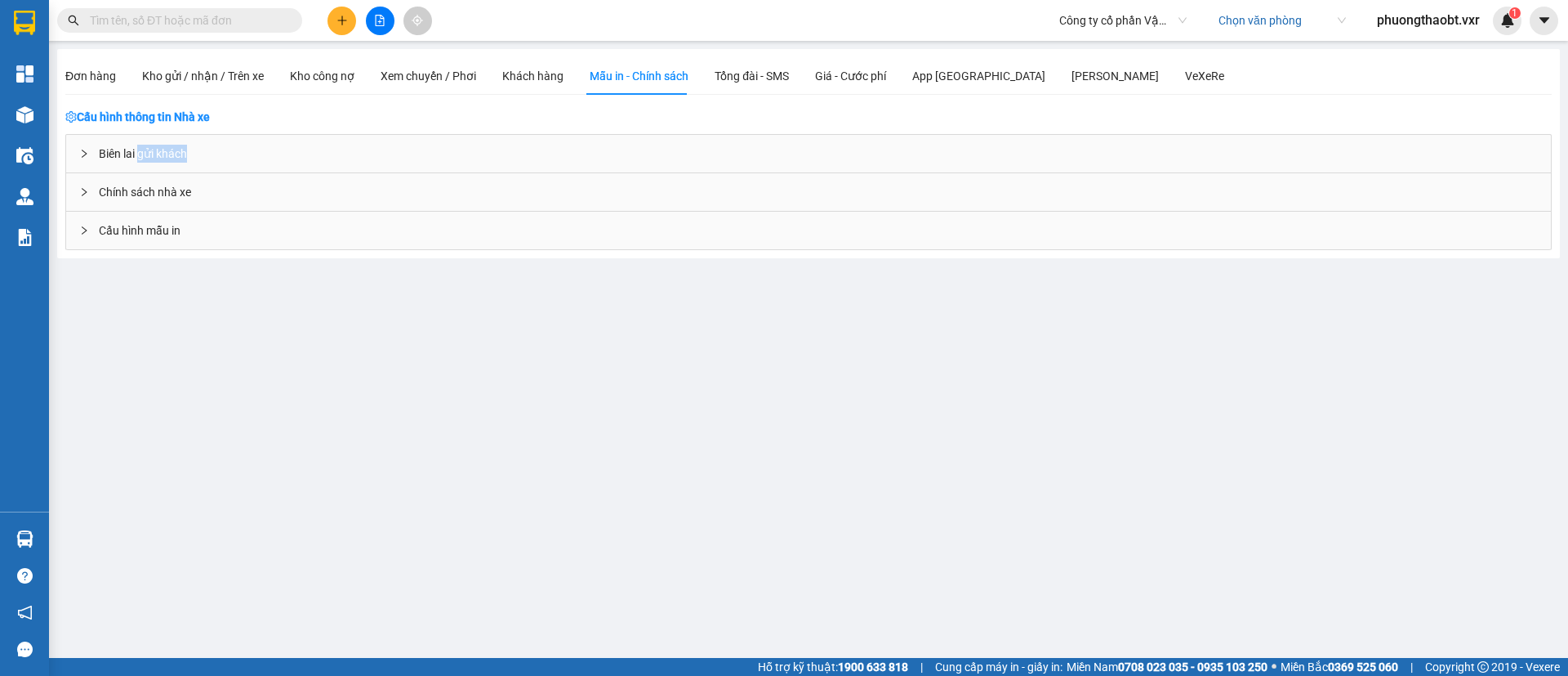
drag, startPoint x: 141, startPoint y: 155, endPoint x: 227, endPoint y: 153, distance: 86.0
click at [227, 153] on div "Biên lai gửi khách" at bounding box center [808, 153] width 1485 height 37
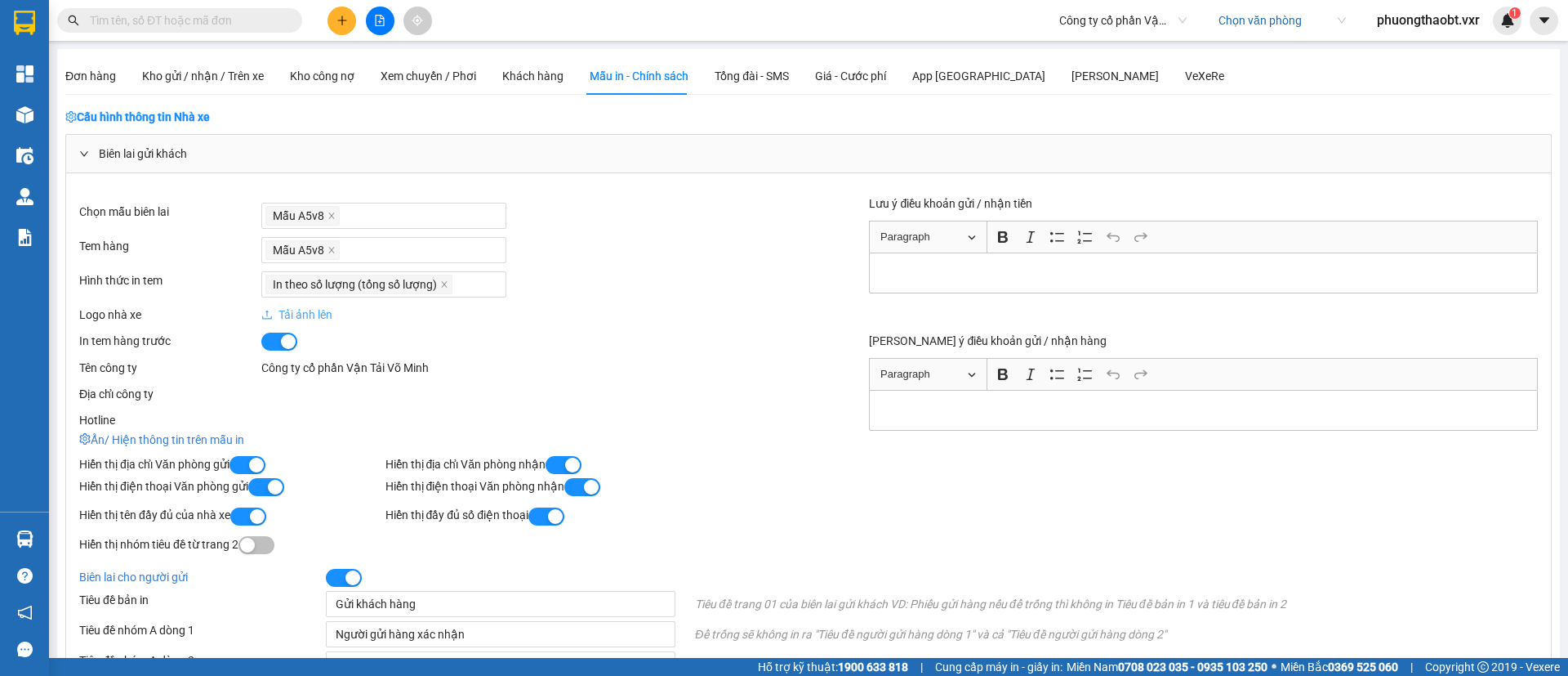
click at [137, 154] on div "Biên lai gửi khách" at bounding box center [808, 153] width 1485 height 37
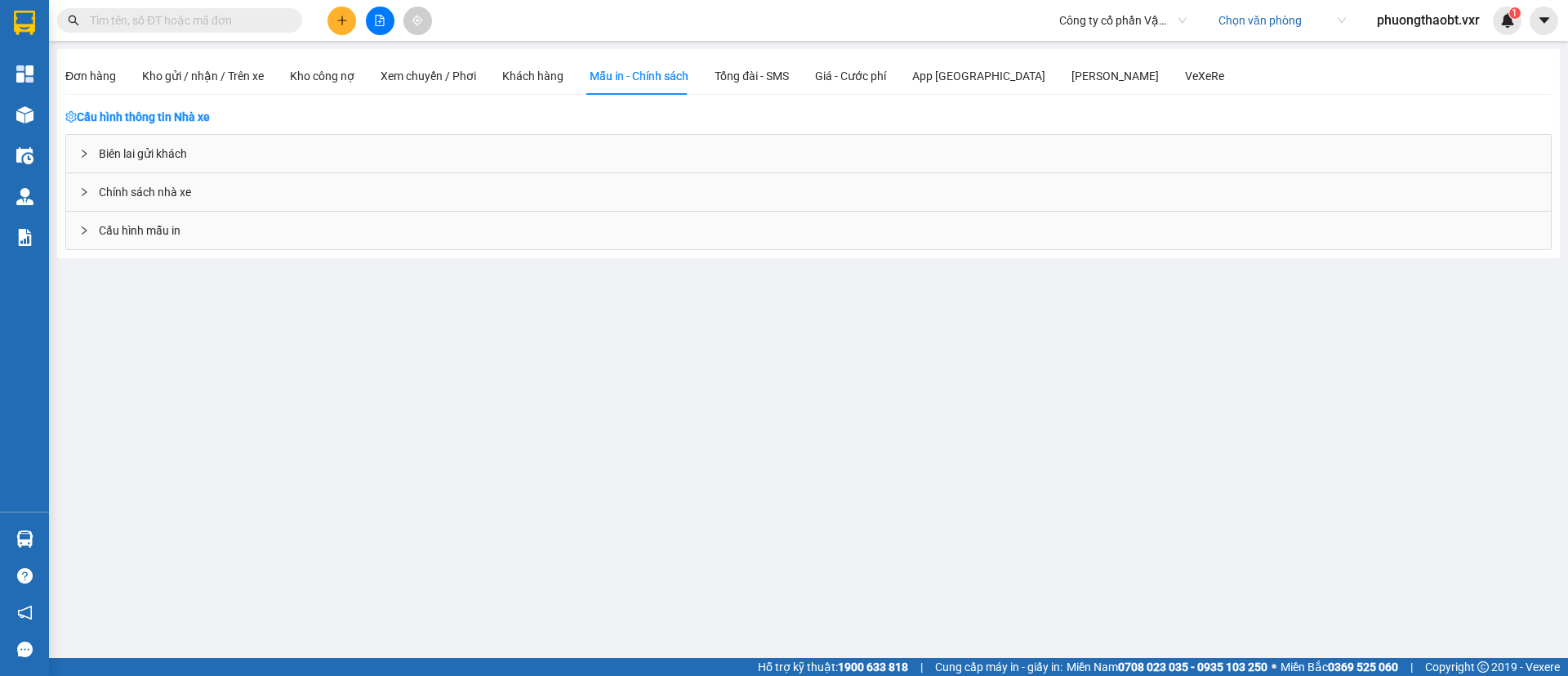
click at [157, 225] on span "Cấu hình mẫu in" at bounding box center [139, 230] width 82 height 18
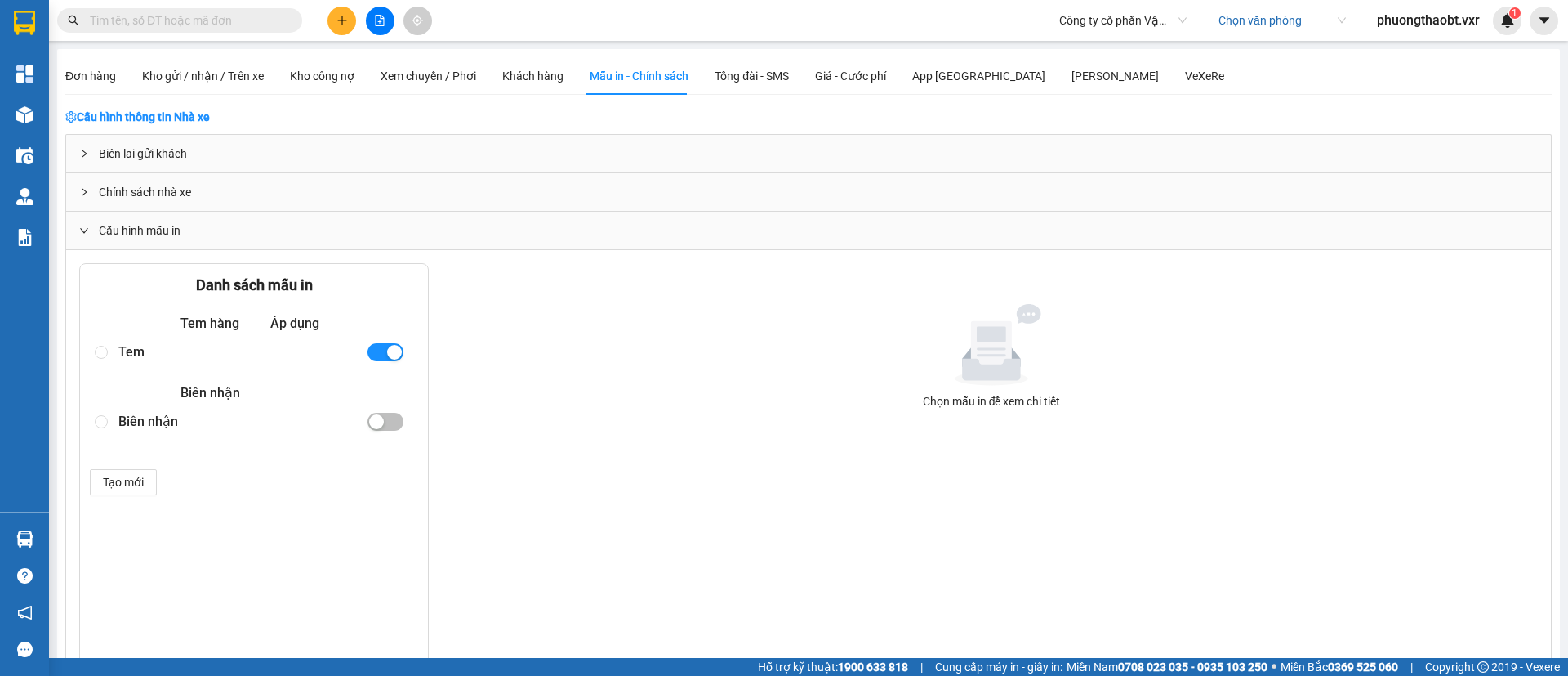
click at [156, 352] on div "Tem" at bounding box center [236, 352] width 235 height 29
radio input "true"
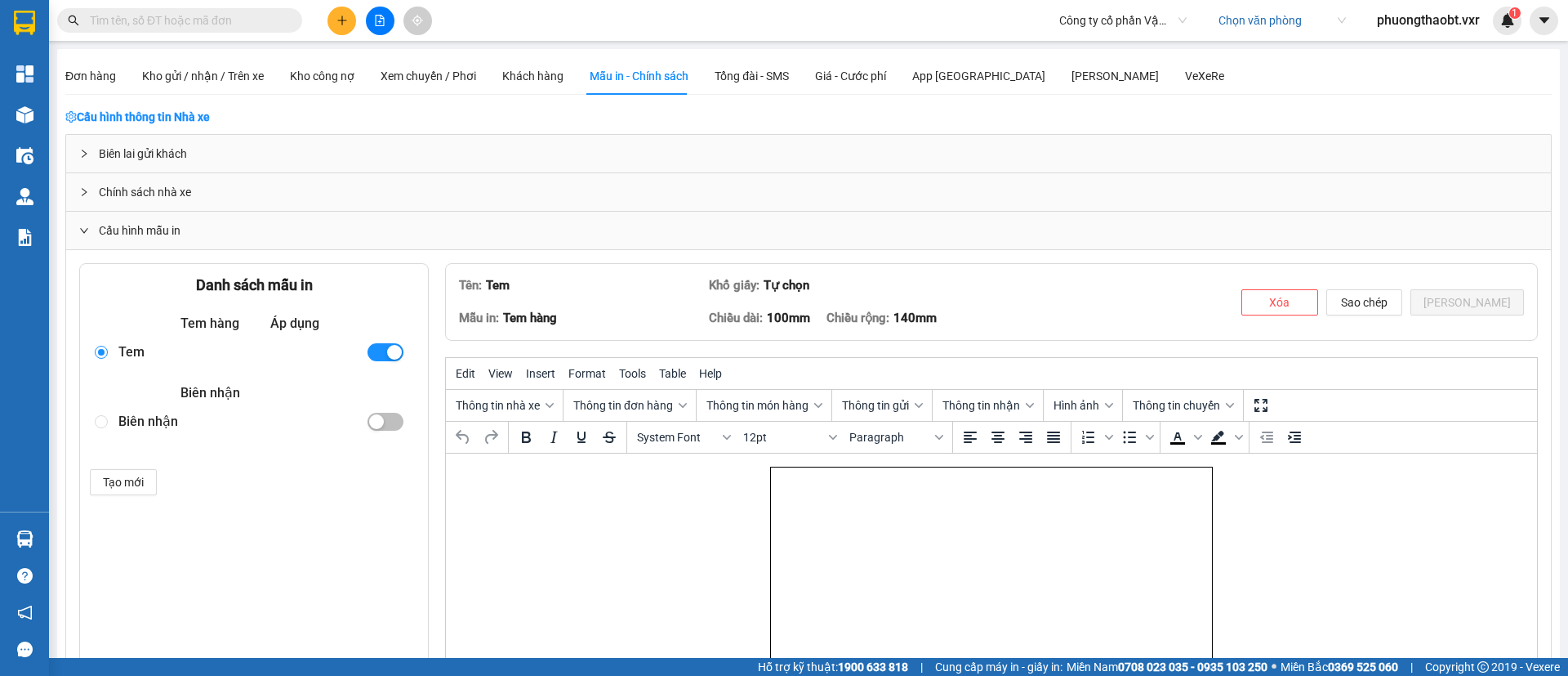
click at [981, 546] on body "Rich Text Area. Press ALT-0 for help." at bounding box center [991, 622] width 442 height 311
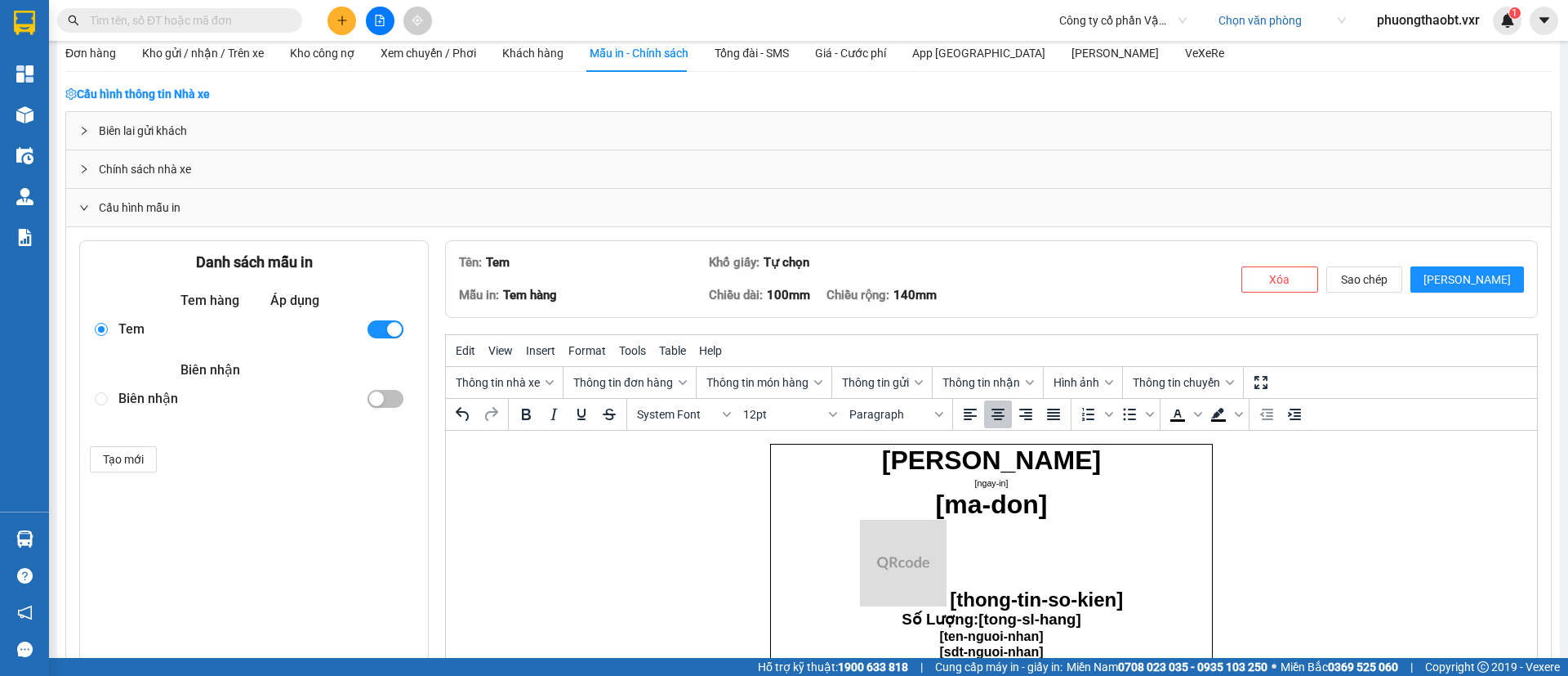
scroll to position [352, 0]
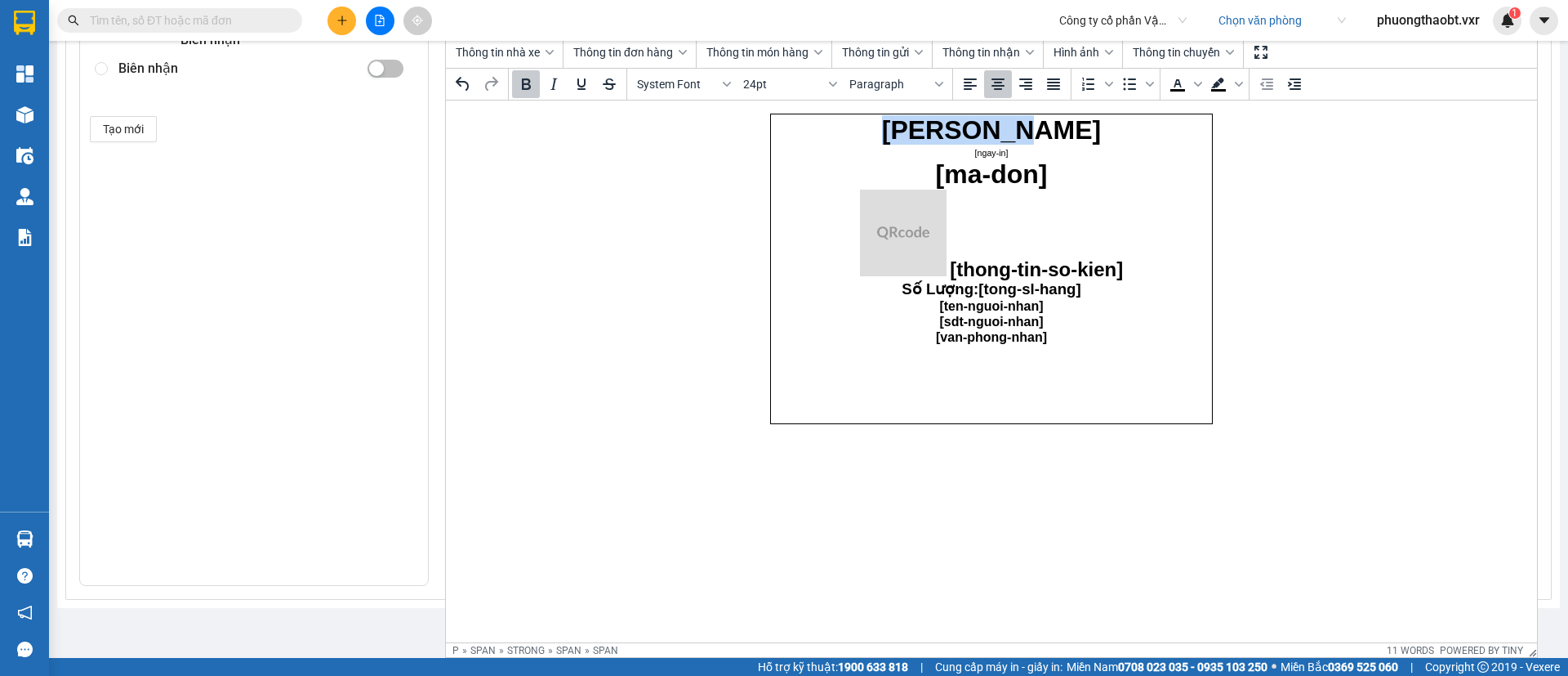
drag, startPoint x: 1077, startPoint y: 131, endPoint x: 886, endPoint y: 141, distance: 191.3
click at [886, 141] on p "HOÀNG NAM" at bounding box center [990, 130] width 432 height 26
click at [1059, 240] on p "[thong-tin-so-kien]" at bounding box center [990, 234] width 432 height 90
click at [1099, 346] on body "Công ty cổ phần vận tải Võ Minh [ngay-in] [ma-don] [thong-tin-so-kien] Số Lượng…" at bounding box center [991, 268] width 442 height 311
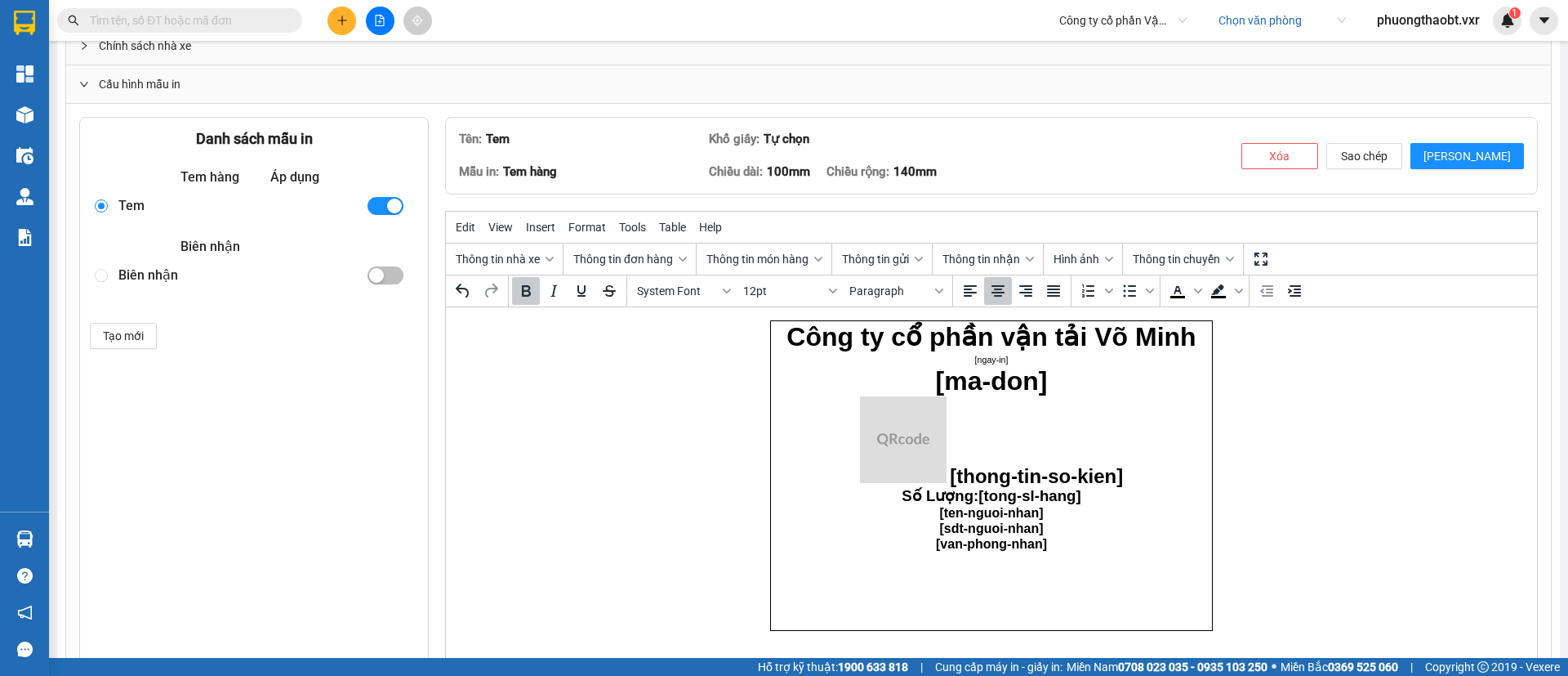
scroll to position [103, 0]
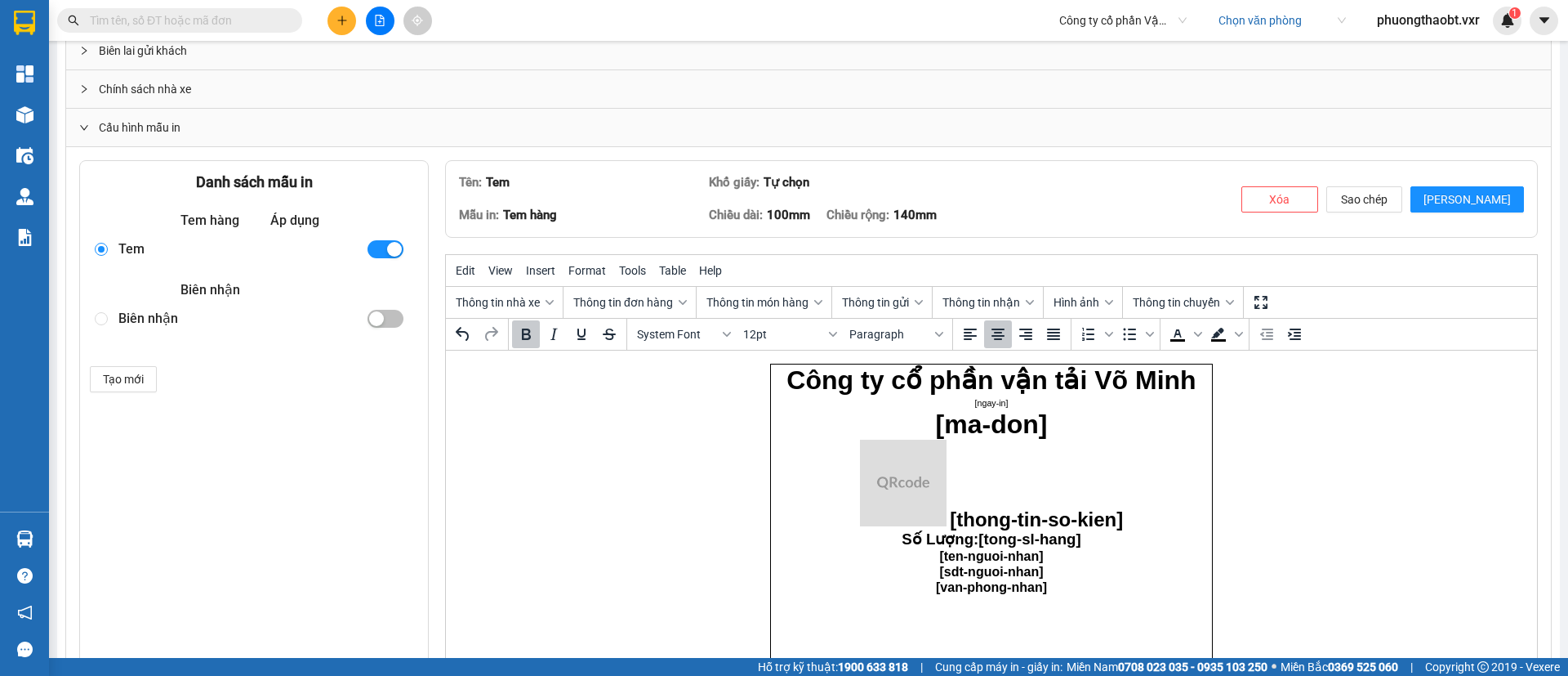
click at [860, 475] on img "Rich Text Area. Press ALT-0 for help." at bounding box center [903, 483] width 87 height 87
click at [1068, 457] on p "[thong-tin-so-kien]" at bounding box center [990, 484] width 432 height 90
click at [1069, 439] on p "[thong-tin-so-kien]" at bounding box center [990, 484] width 432 height 90
click at [1024, 410] on span "[ma-don]" at bounding box center [991, 424] width 111 height 29
click at [1377, 417] on html "Công ty cổ phần vận tải Võ Minh [ngay-in] [ma-don] [thong-tin-so-kien] Số Lượng…" at bounding box center [991, 518] width 1091 height 336
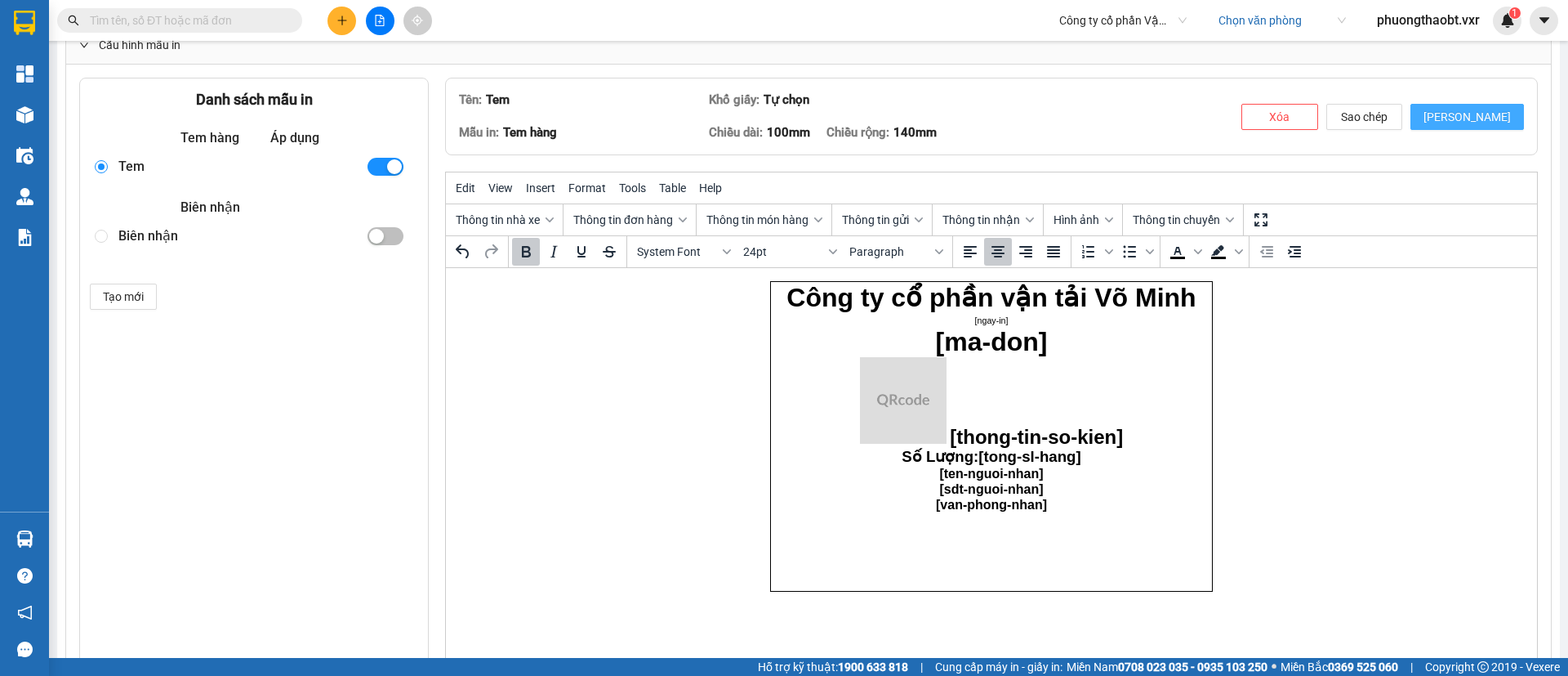
scroll to position [0, 0]
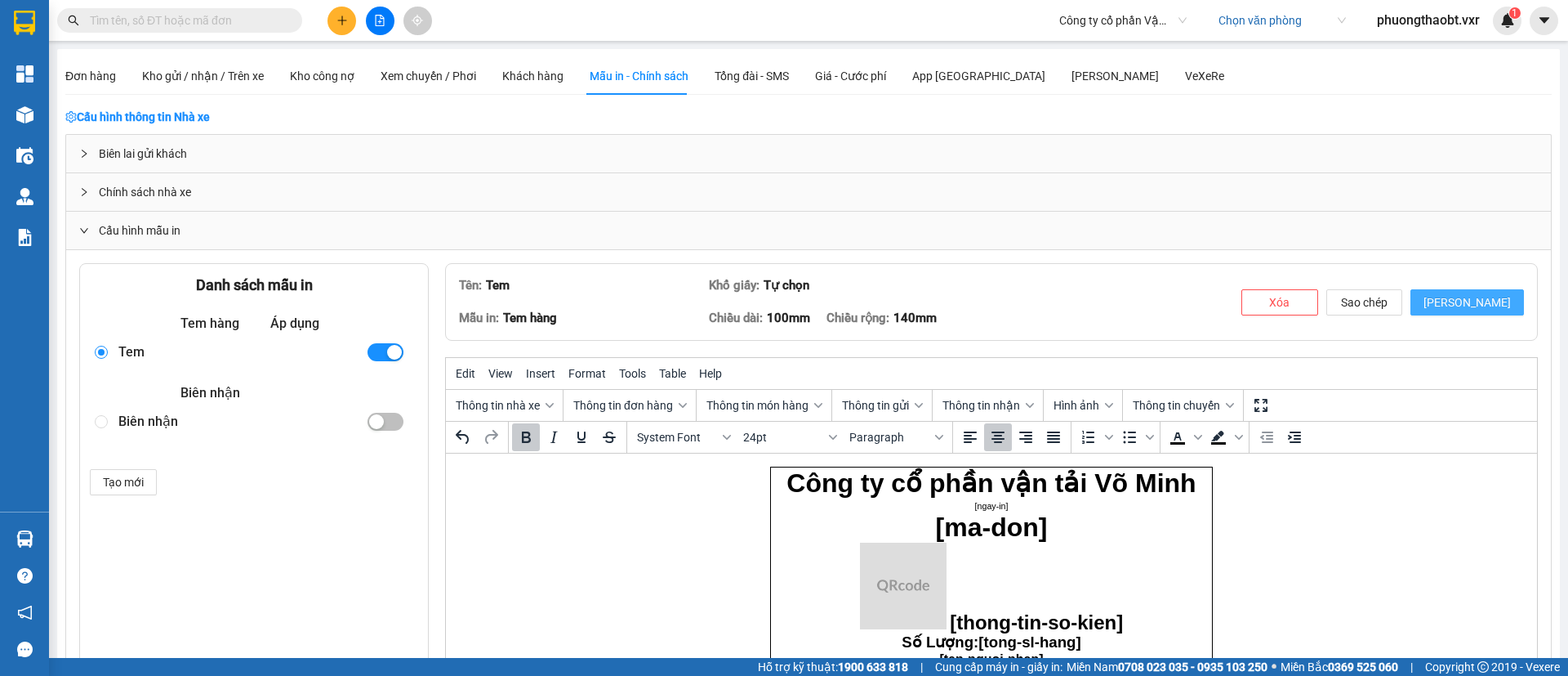
click at [1479, 291] on button "Lưu" at bounding box center [1467, 302] width 113 height 26
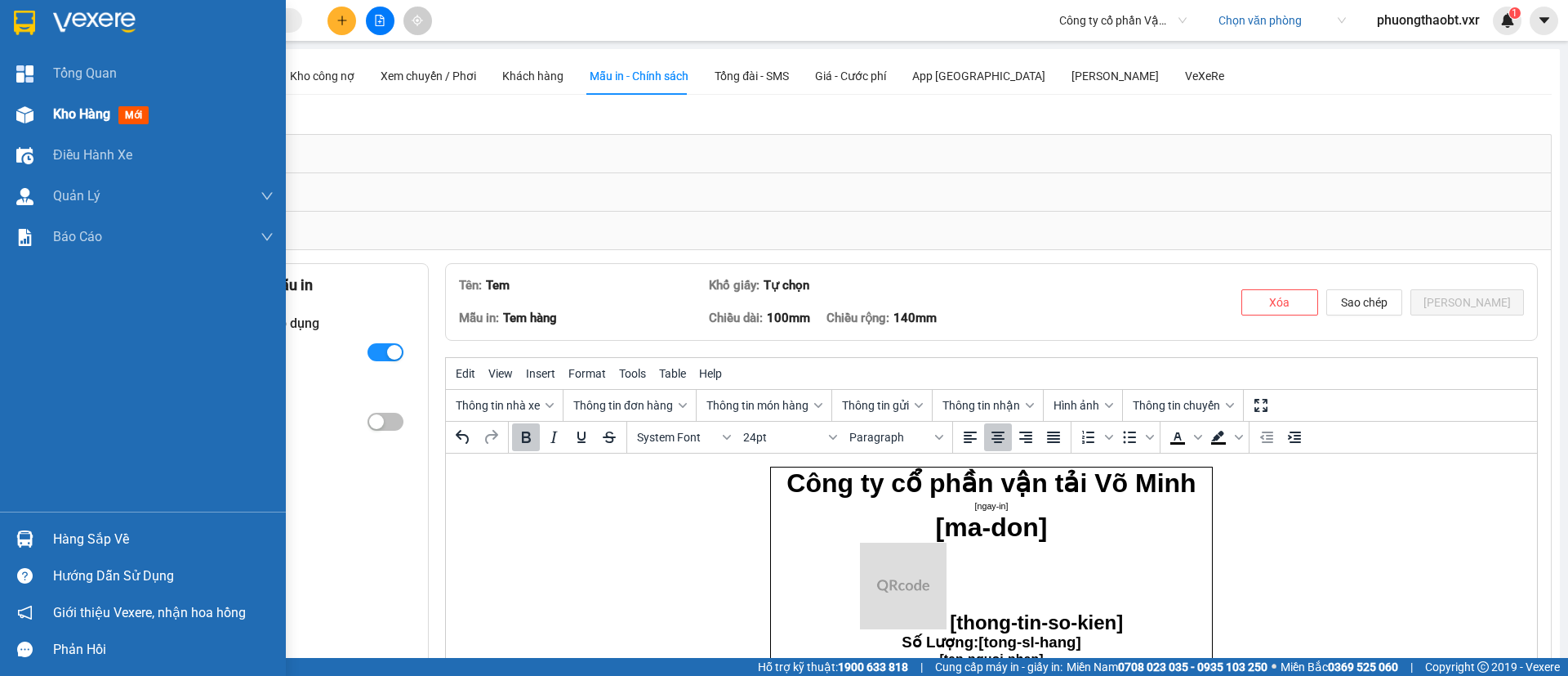
click at [25, 113] on img at bounding box center [24, 114] width 17 height 17
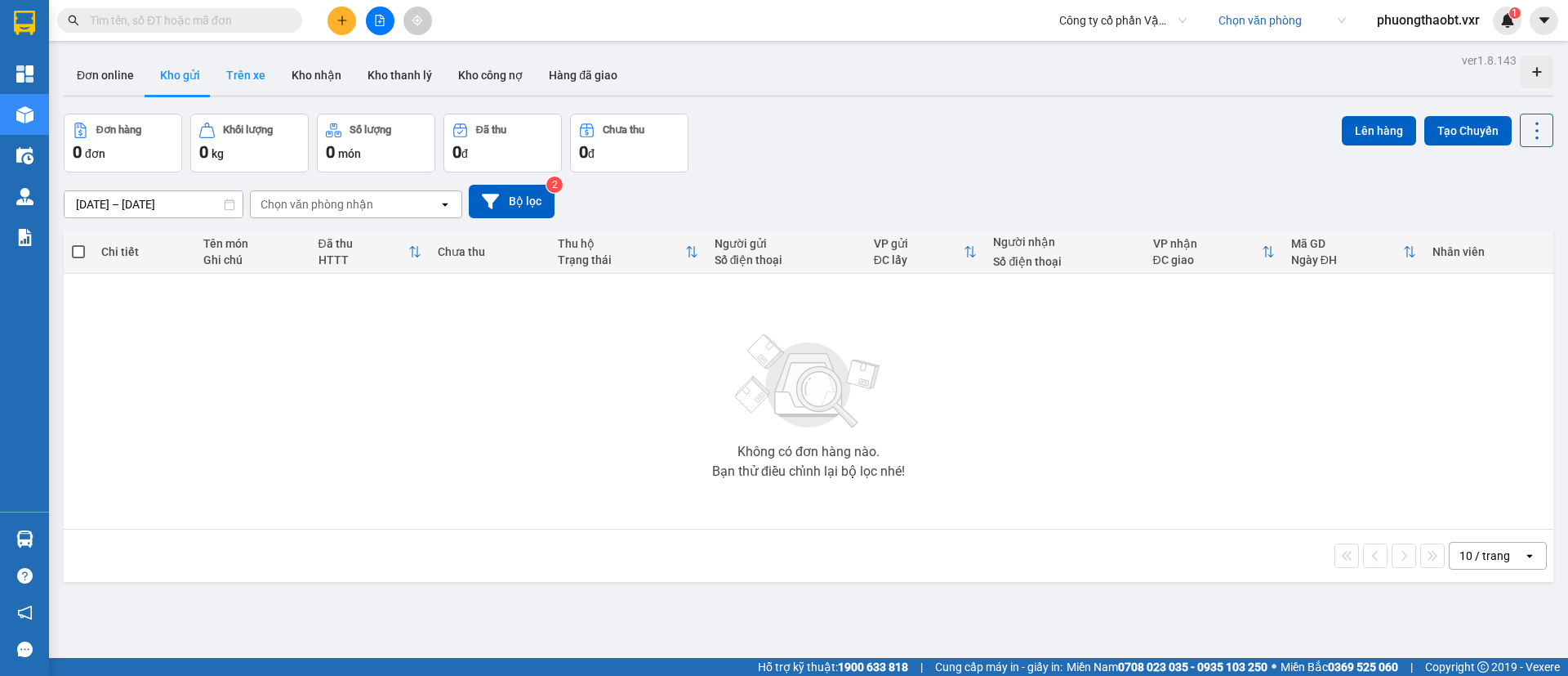
click at [253, 87] on button "Trên xe" at bounding box center [245, 74] width 65 height 39
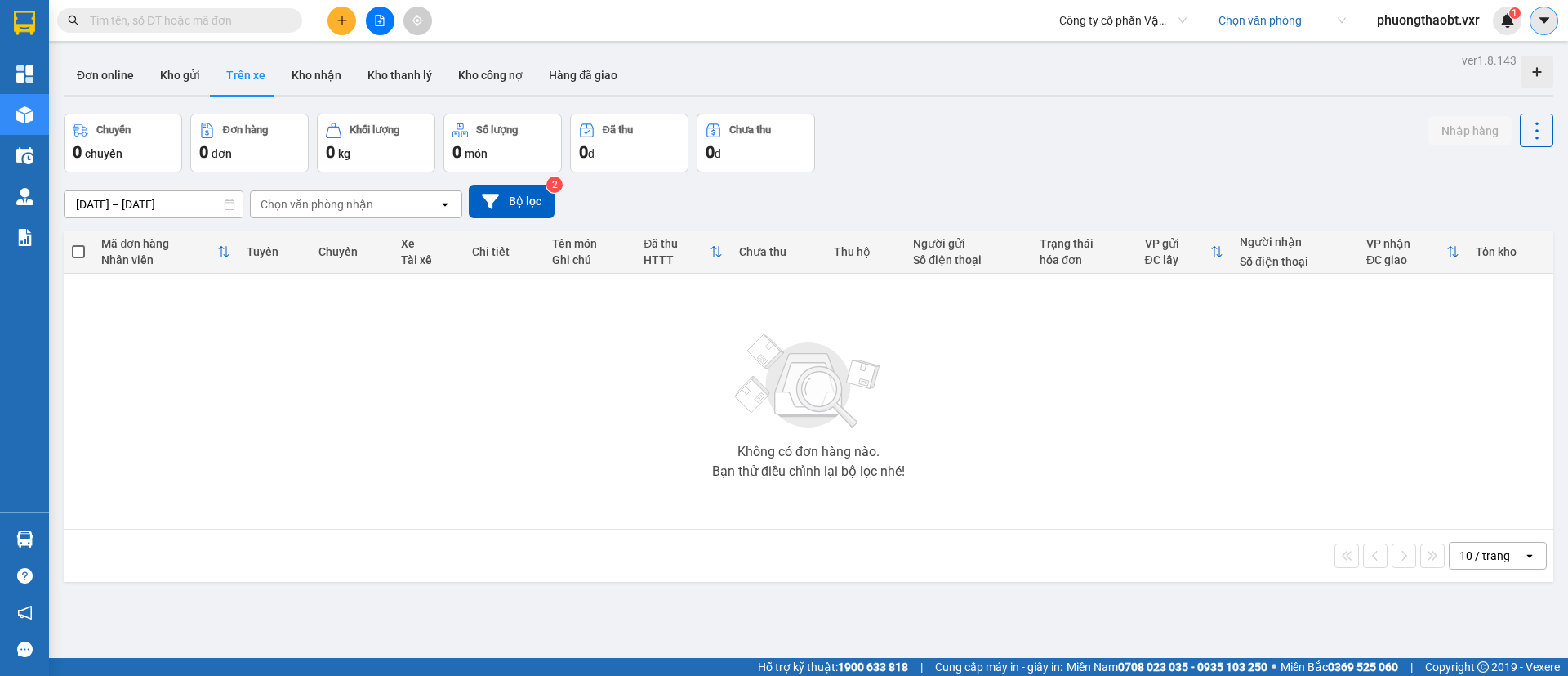
click at [1546, 18] on icon "caret-down" at bounding box center [1543, 20] width 10 height 5
click at [1496, 63] on div "Cấu hình nhà xe" at bounding box center [1500, 62] width 82 height 18
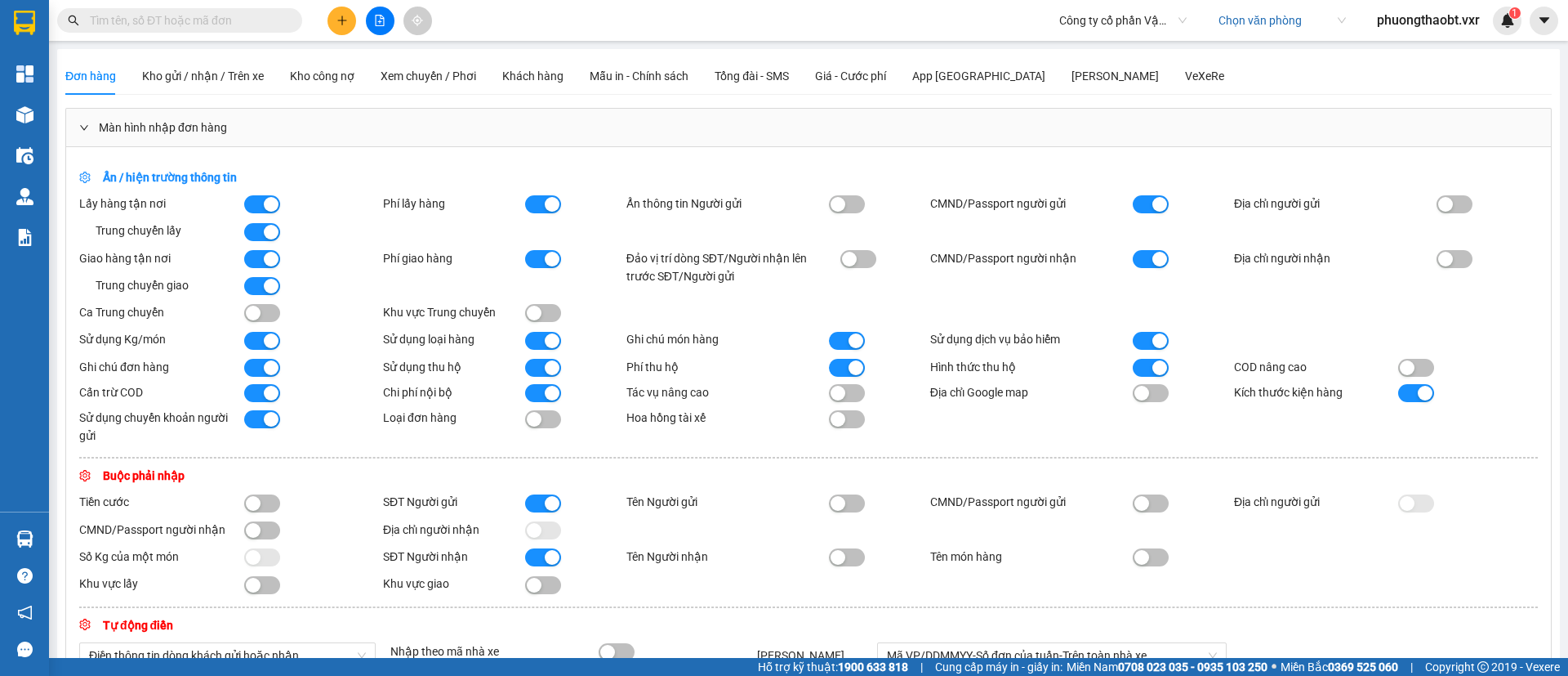
click at [1448, 14] on span "phuongthaobt.vxr" at bounding box center [1428, 20] width 129 height 21
click at [1413, 50] on span "Đăng xuất" at bounding box center [1434, 51] width 97 height 18
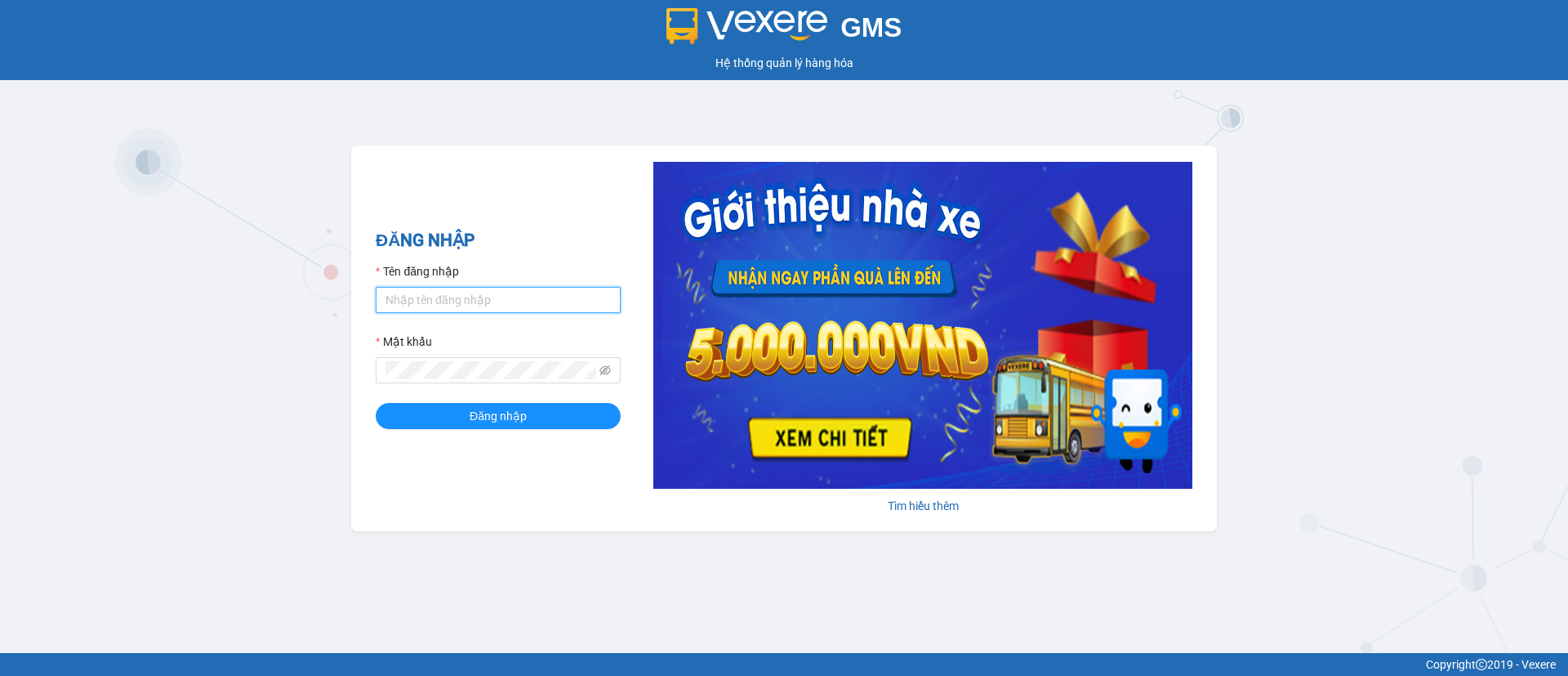
click at [535, 299] on input "Tên đăng nhập" at bounding box center [498, 299] width 245 height 26
type input "te"
paste input "HOÀNG NAM [ngay-in] [ma-don] [thong-tin-so-kien] Số Lượng: [tong-sl-hang] [ten-…"
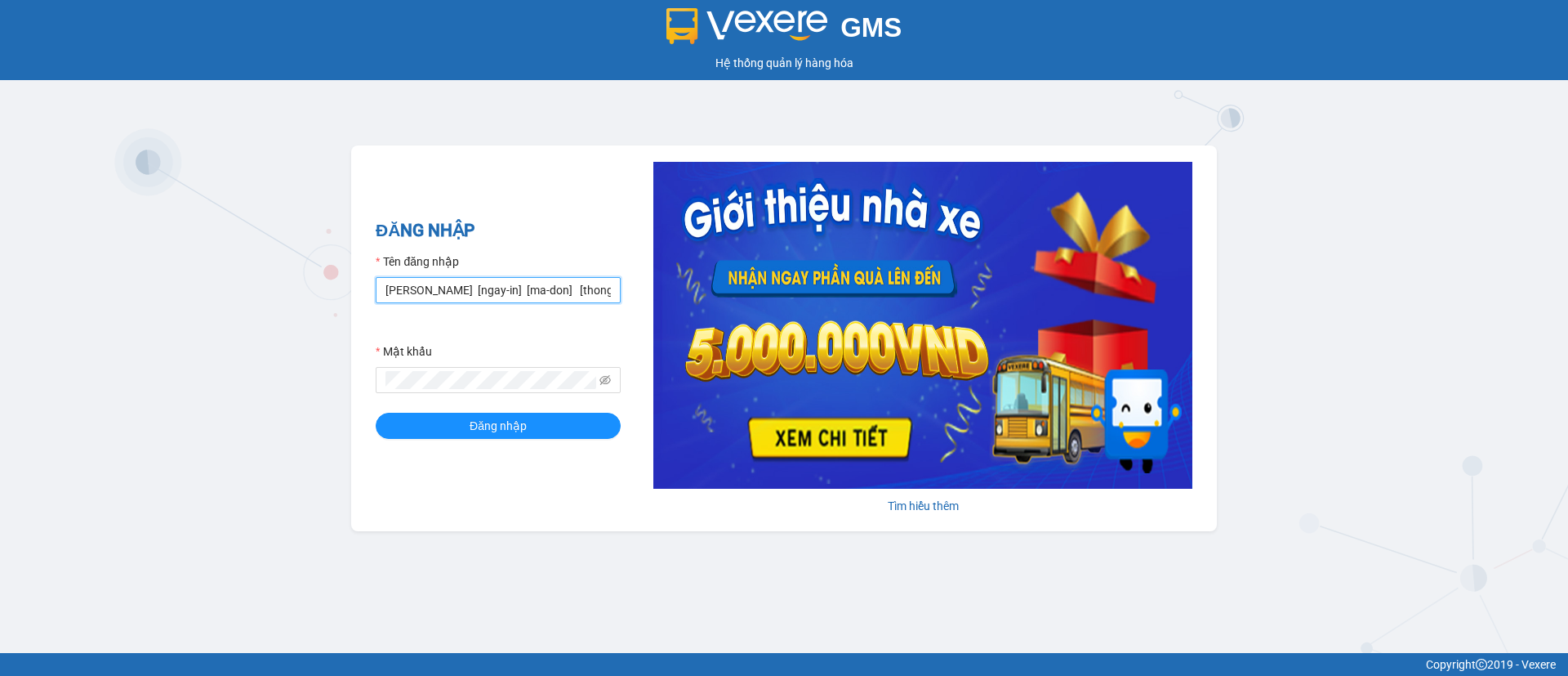
scroll to position [0, 471]
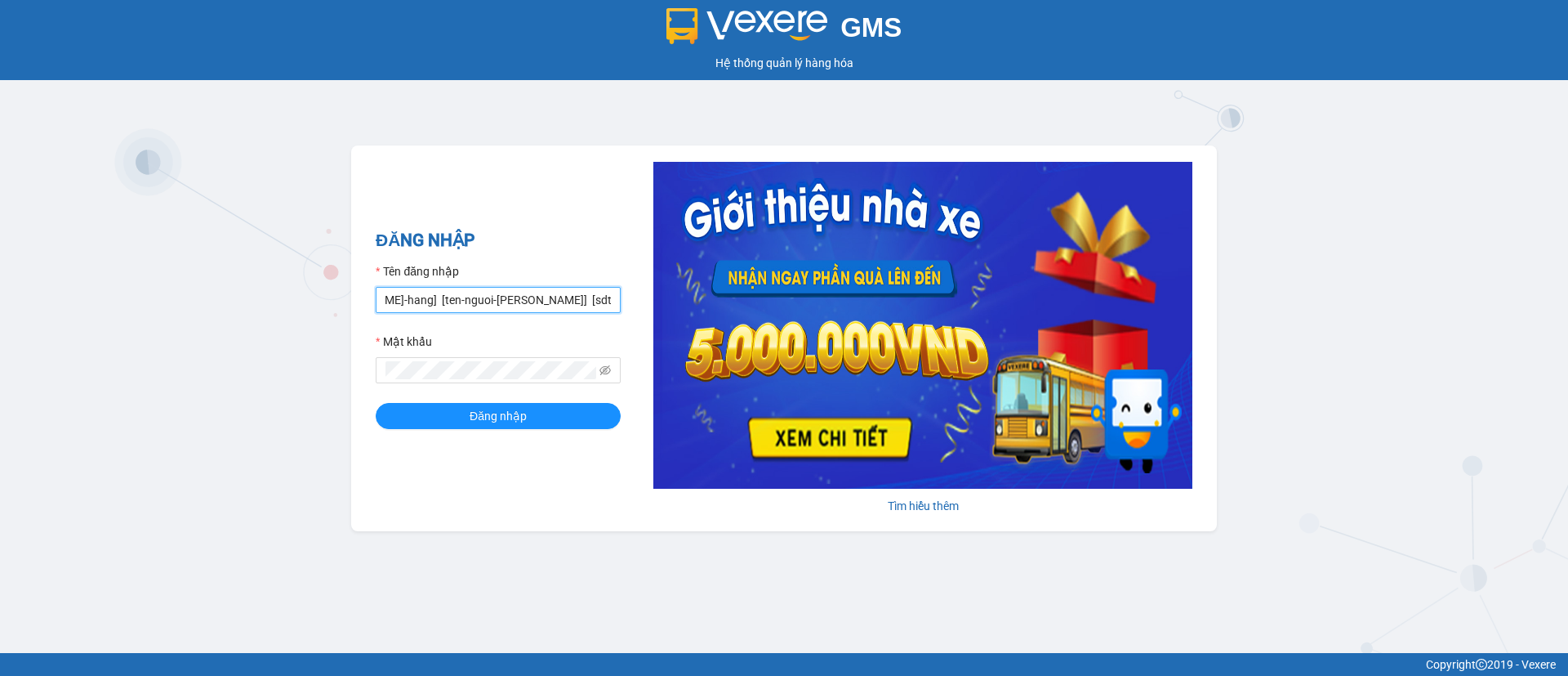
type input "\"
type input "test.vominh"
click at [376, 402] on button "Đăng nhập" at bounding box center [498, 415] width 245 height 26
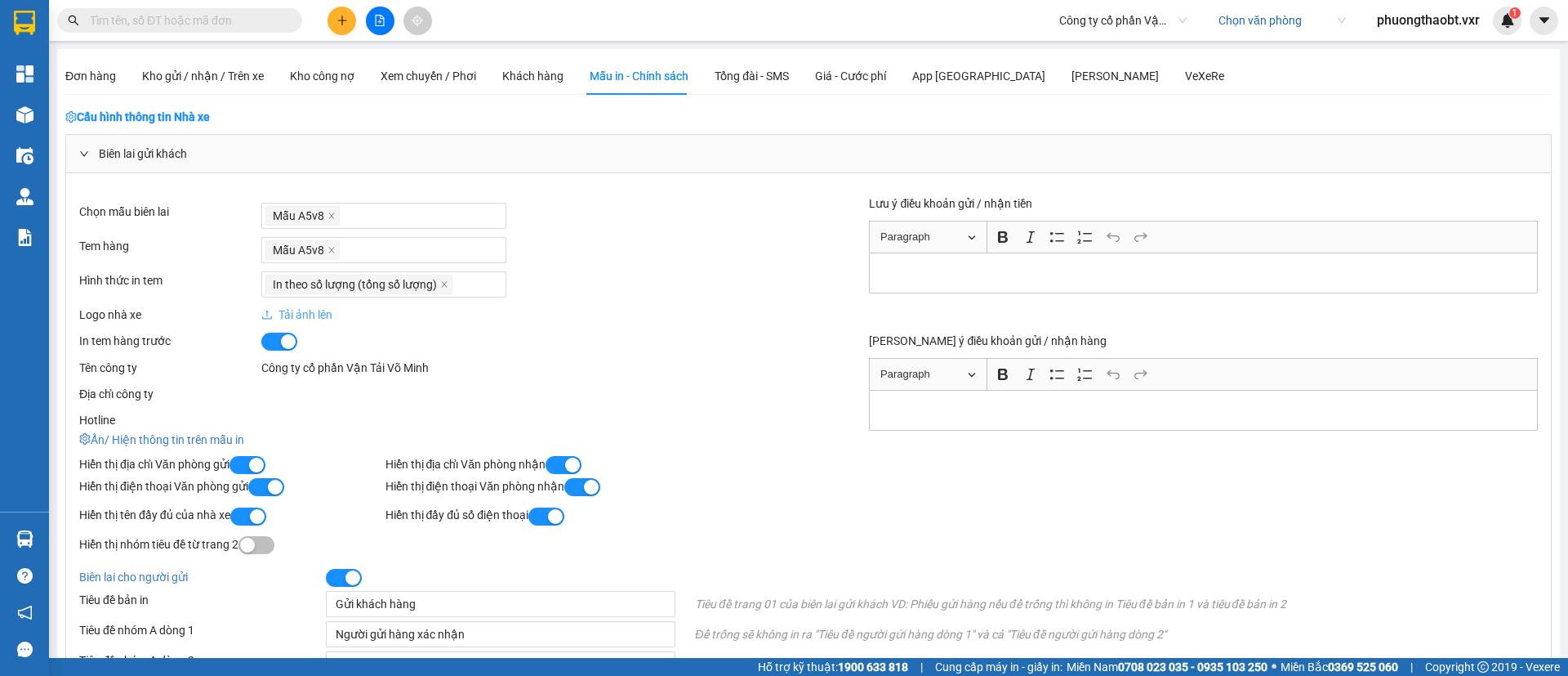
scroll to position [53, 0]
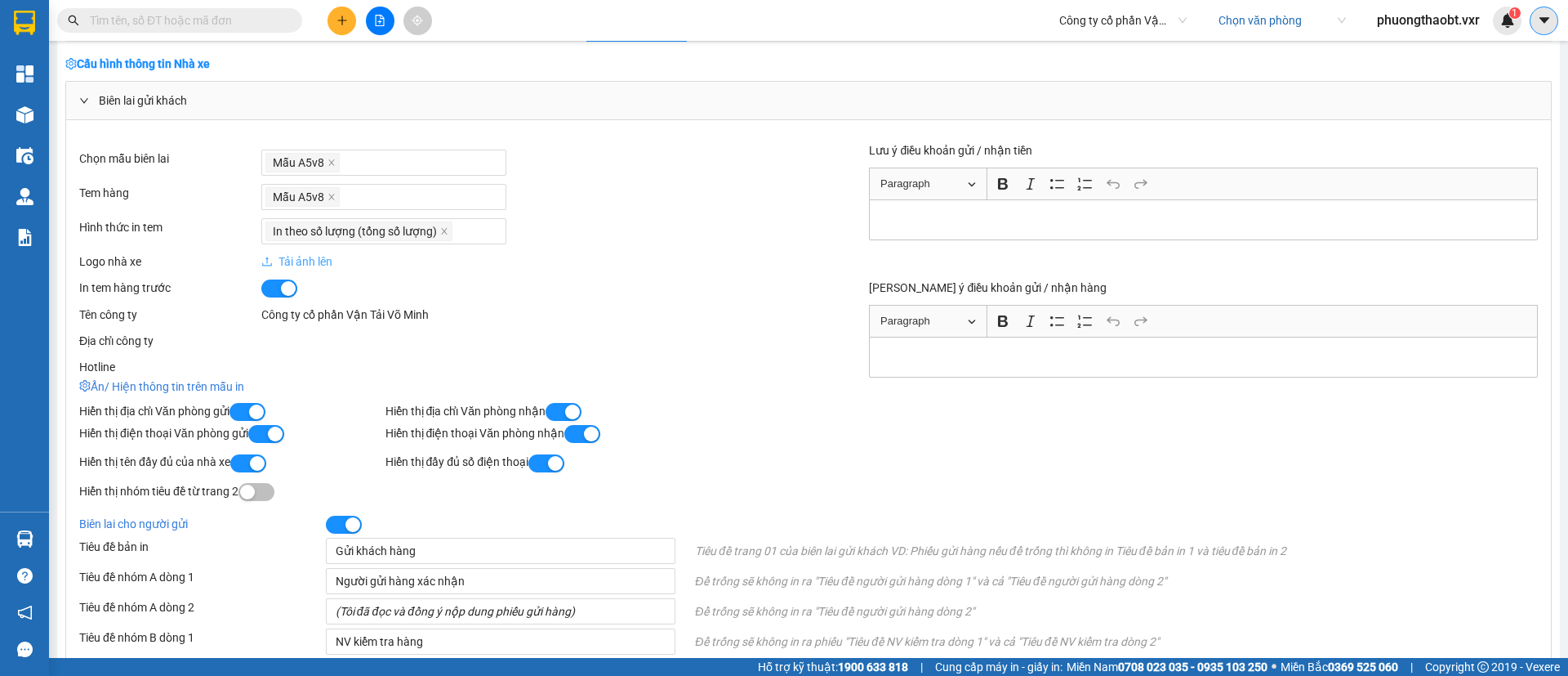
click at [1544, 18] on icon "caret-down" at bounding box center [1543, 20] width 10 height 5
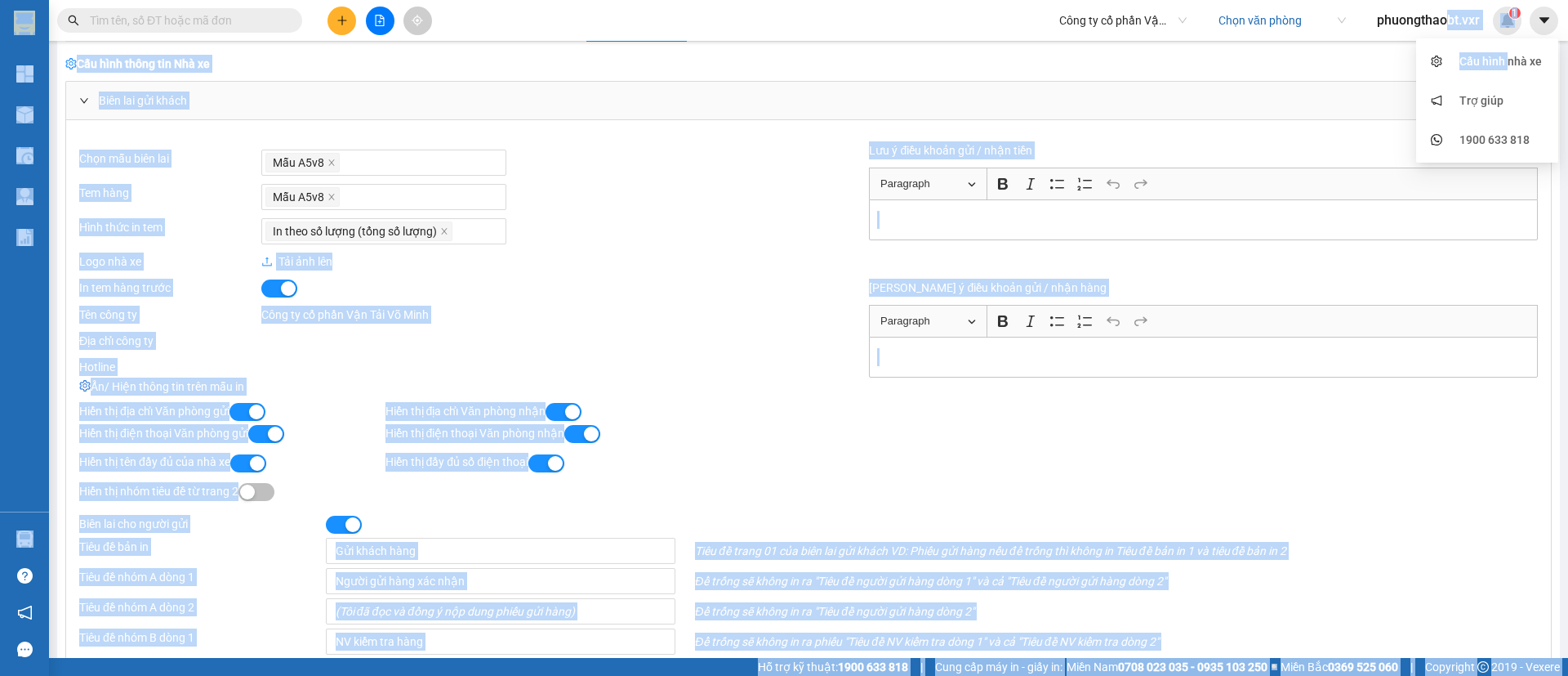
drag, startPoint x: 1507, startPoint y: 53, endPoint x: 1448, endPoint y: 19, distance: 68.1
click at [1448, 19] on body "Kết quả tìm kiếm ( 0 ) Bộ lọc No Data Công ty cổ phần Vận Tải Võ Minh Chọn văn …" at bounding box center [784, 338] width 1568 height 676
click at [1447, 20] on span "phuongthaobt.vxr" at bounding box center [1428, 20] width 129 height 21
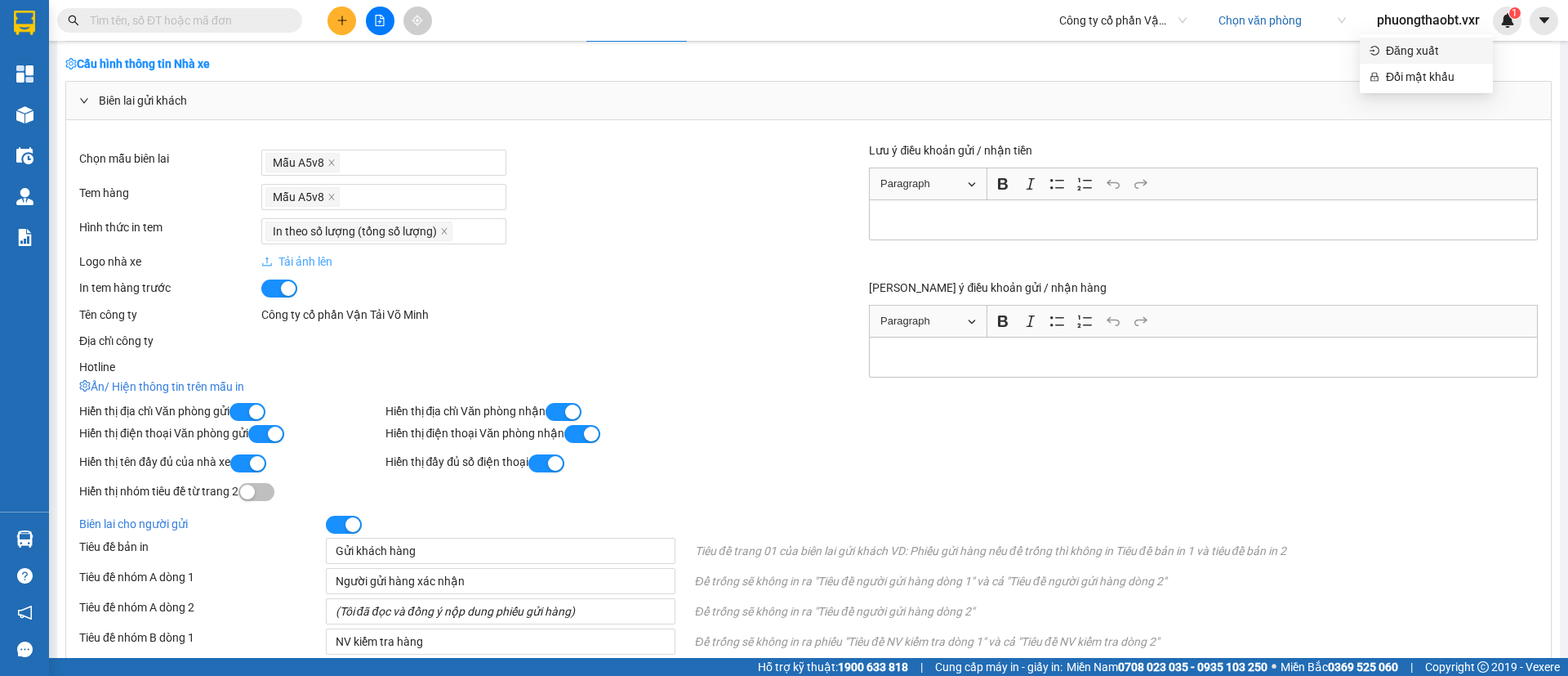
click at [1413, 50] on span "Đăng xuất" at bounding box center [1434, 51] width 97 height 18
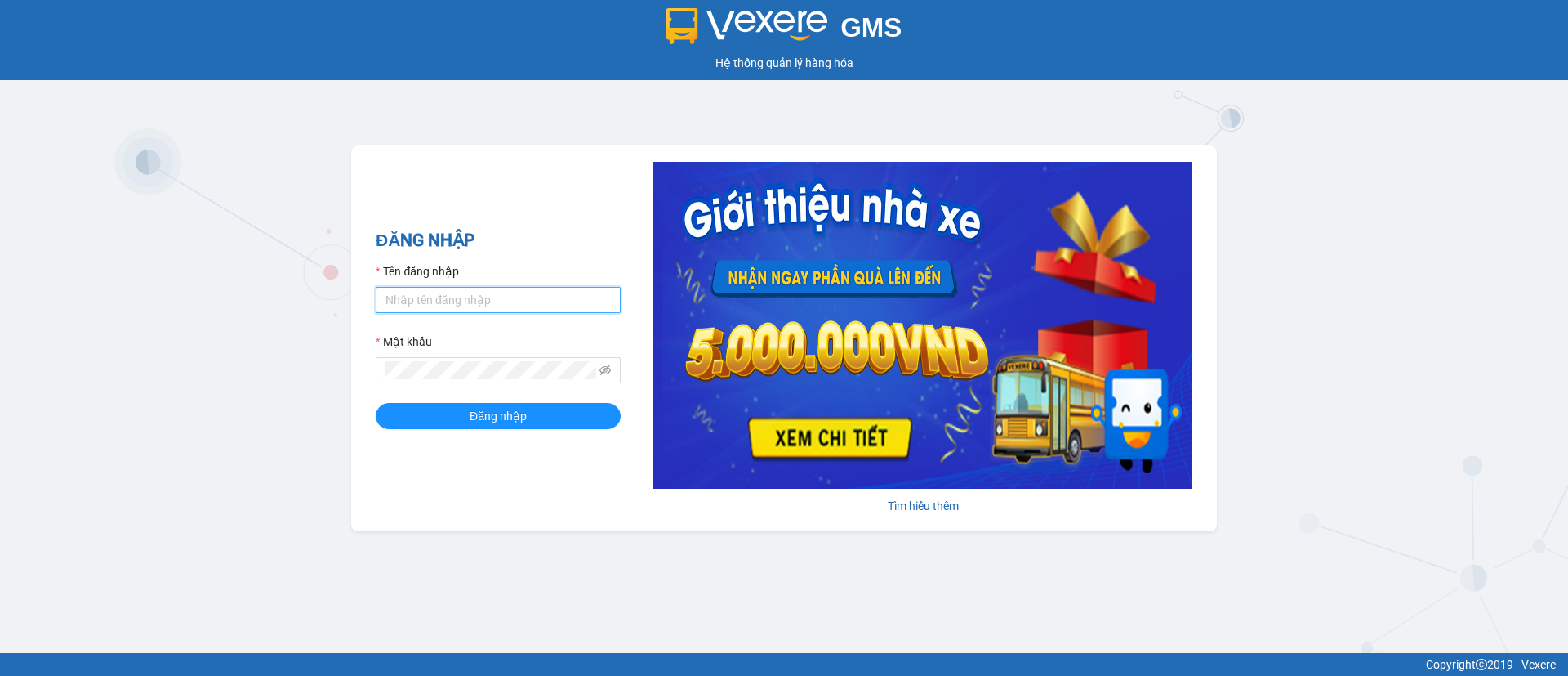
click at [439, 309] on input "Tên đăng nhập" at bounding box center [498, 299] width 245 height 26
paste input "test.vtvm"
type input "test.vtvm"
click at [467, 419] on button "Đăng nhập" at bounding box center [498, 415] width 245 height 26
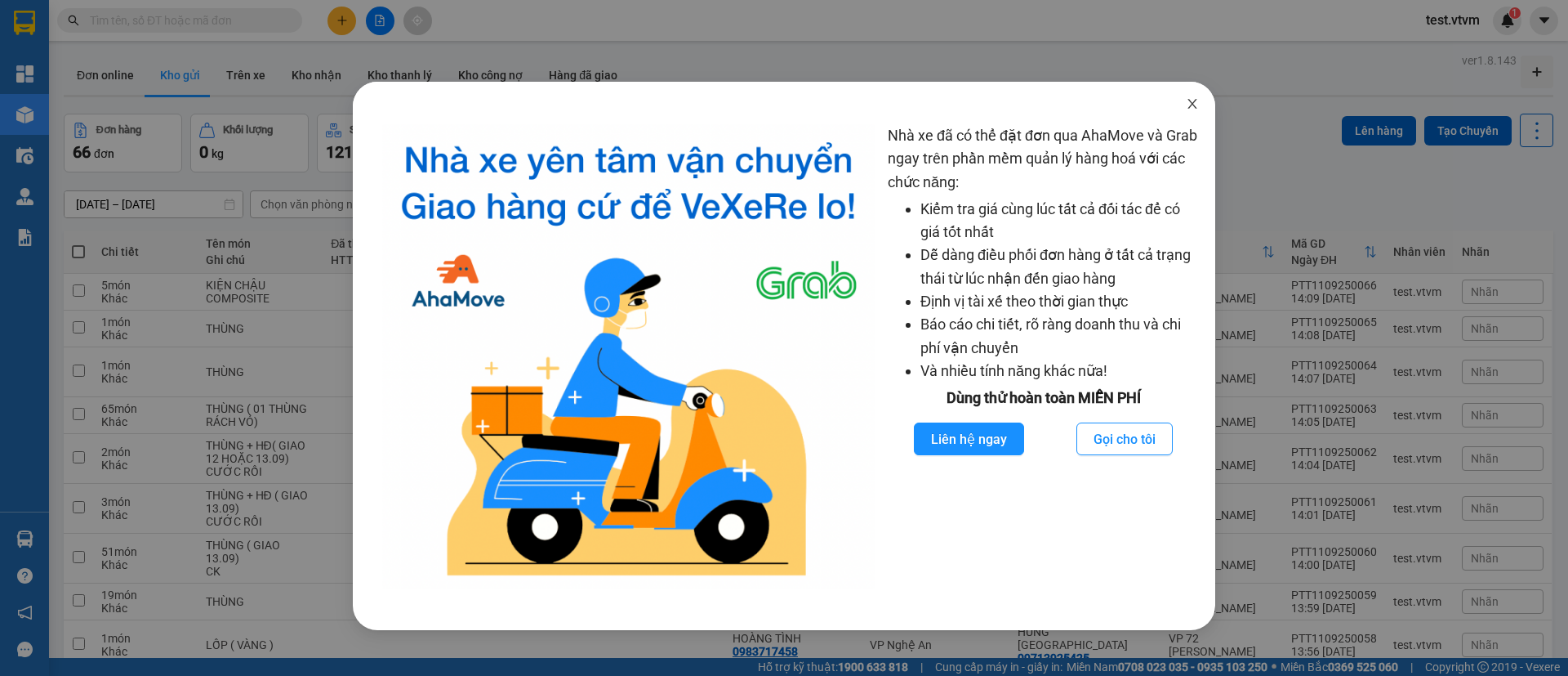
click at [1189, 104] on icon "close" at bounding box center [1192, 103] width 13 height 13
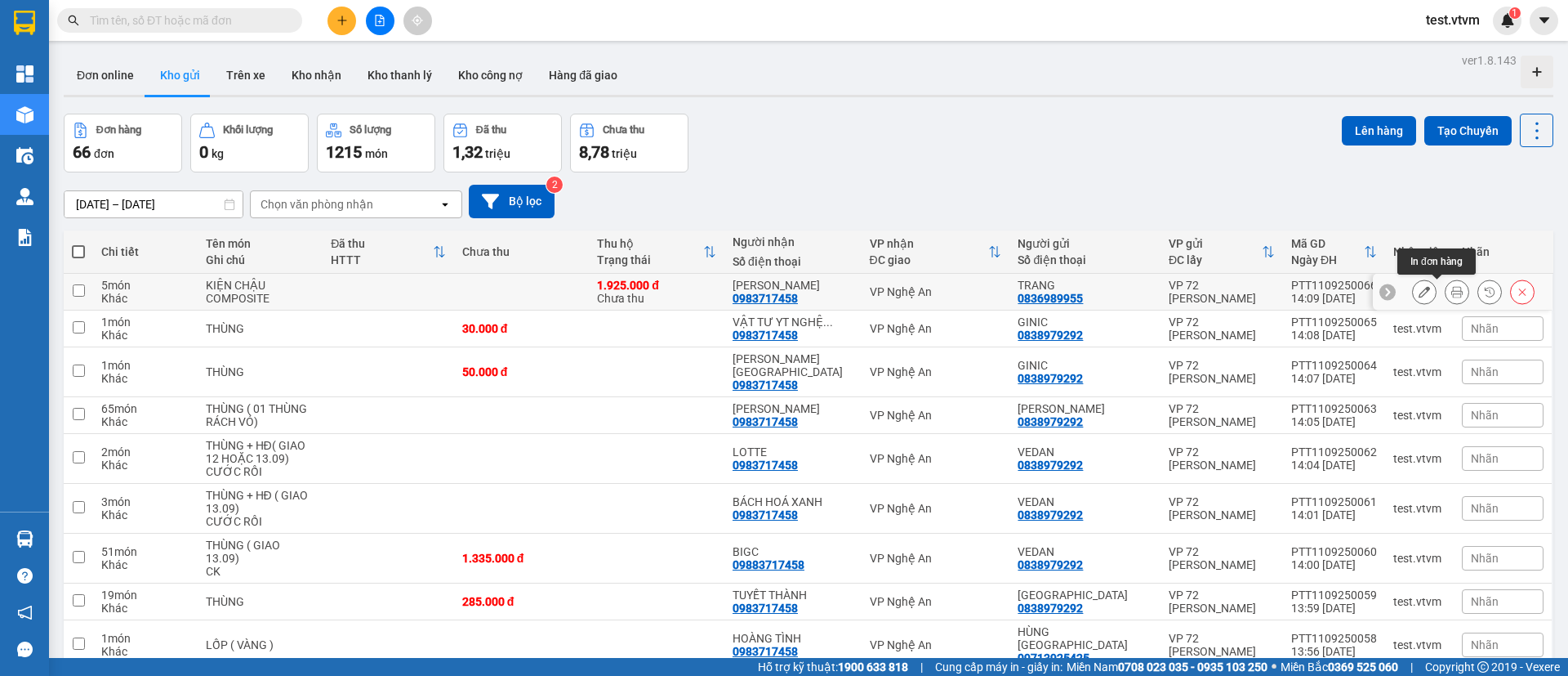
click at [1451, 295] on icon at bounding box center [1457, 292] width 12 height 12
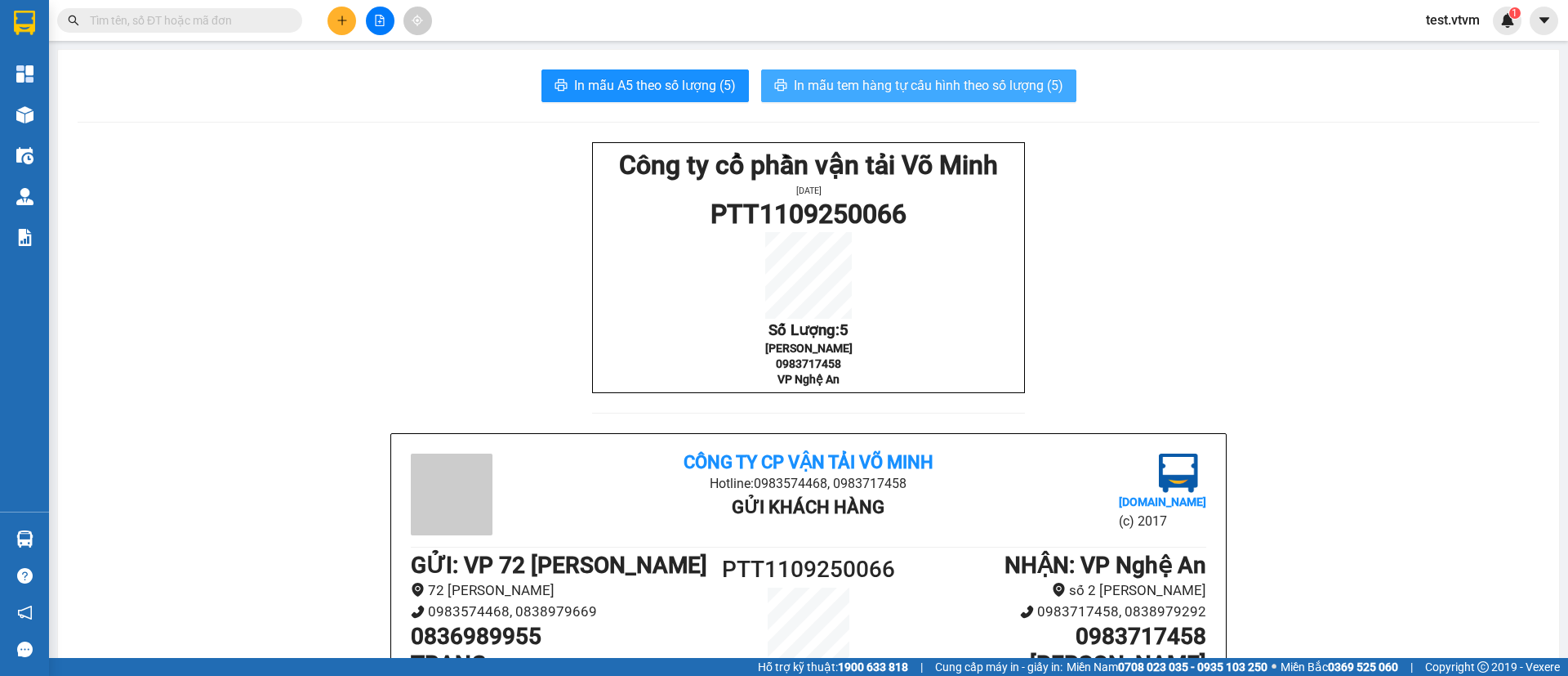
click at [907, 81] on span "In mẫu tem hàng tự cấu hình theo số lượng (5)" at bounding box center [928, 85] width 269 height 21
click at [956, 86] on span "In mẫu tem hàng tự cấu hình theo số lượng (5)" at bounding box center [928, 85] width 269 height 21
